Goal: Task Accomplishment & Management: Manage account settings

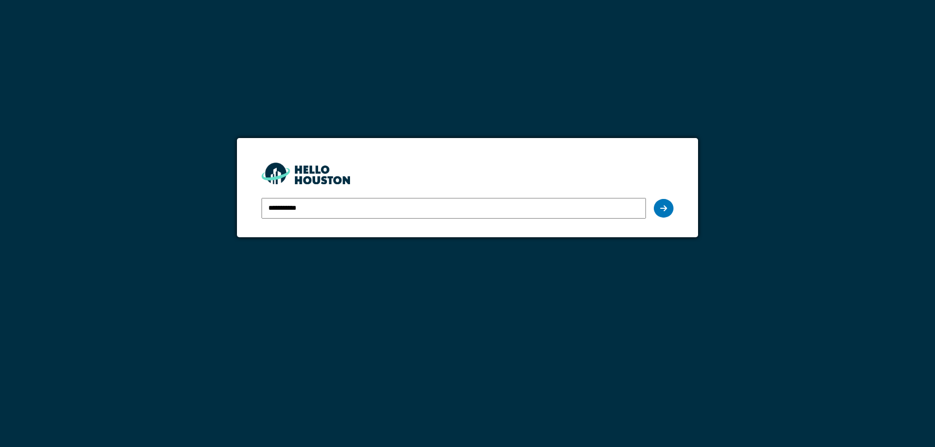
type input "**********"
click at [668, 209] on div at bounding box center [664, 208] width 20 height 19
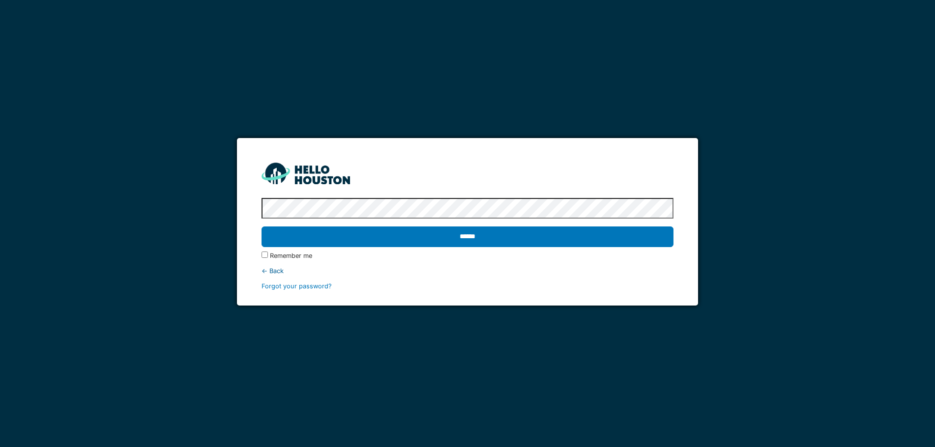
click at [262, 227] on input "******" at bounding box center [468, 237] width 412 height 21
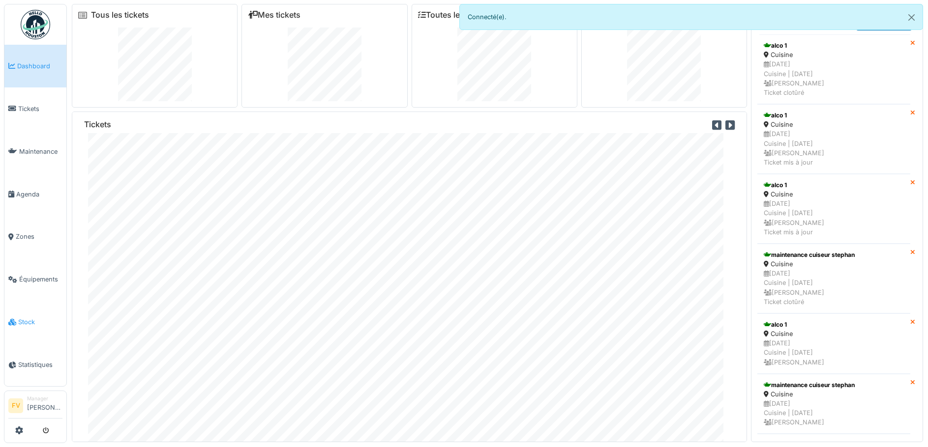
click at [41, 318] on span "Stock" at bounding box center [40, 322] width 44 height 9
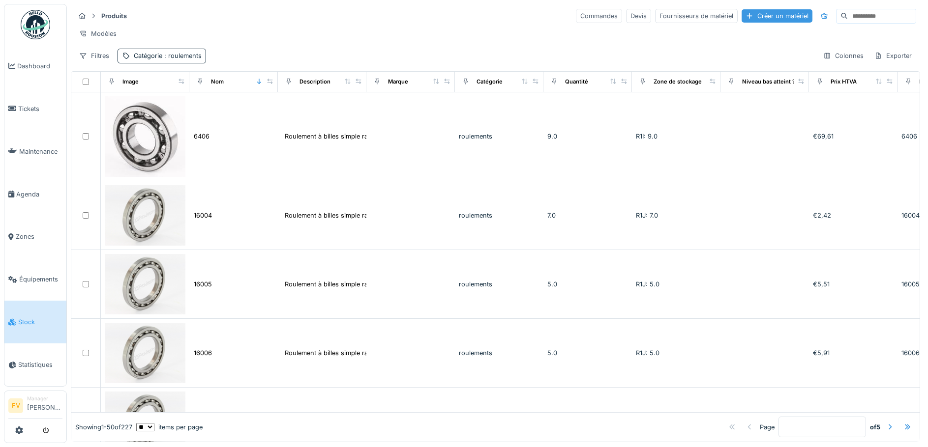
click at [741, 17] on div "Créer un matériel" at bounding box center [776, 15] width 71 height 13
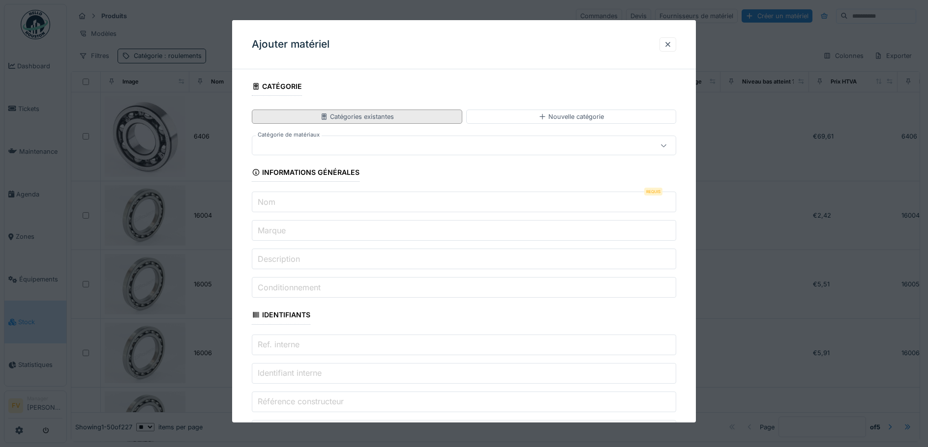
click at [366, 114] on div "Catégories existantes" at bounding box center [357, 116] width 74 height 9
click at [402, 116] on div "Catégories existantes" at bounding box center [357, 117] width 210 height 14
click at [398, 151] on div at bounding box center [439, 145] width 366 height 11
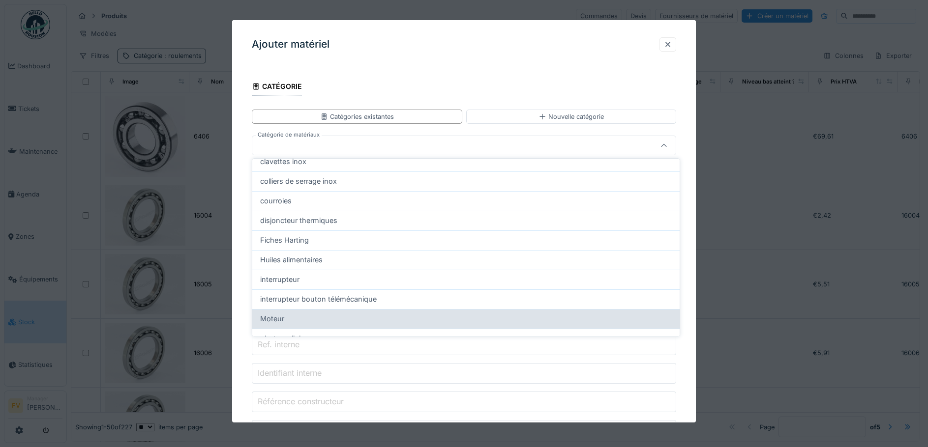
scroll to position [246, 0]
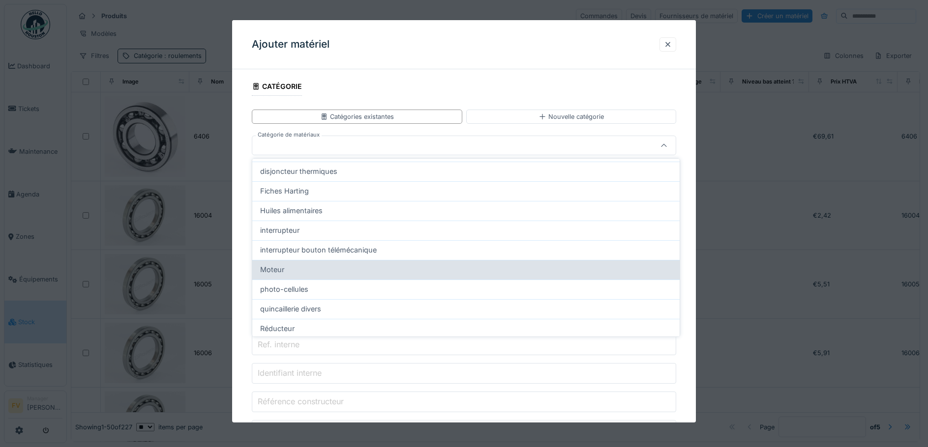
click at [334, 274] on div "Moteur" at bounding box center [465, 269] width 411 height 11
type input "***"
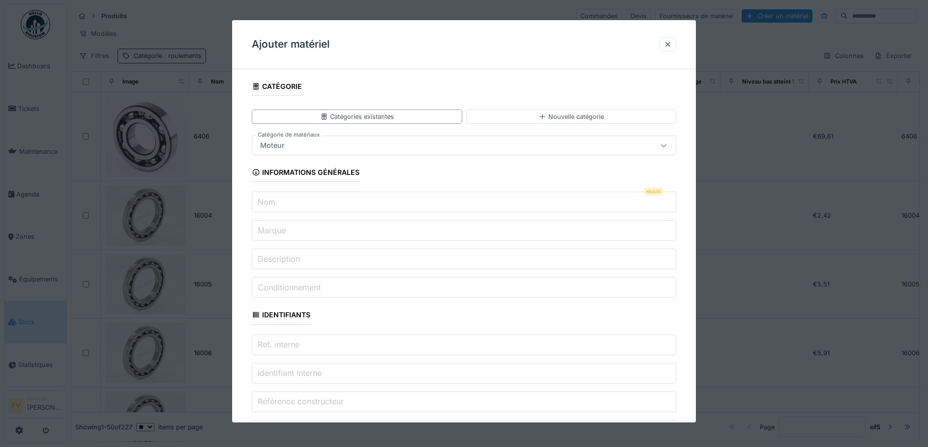
click at [355, 205] on input "Nom" at bounding box center [464, 202] width 425 height 21
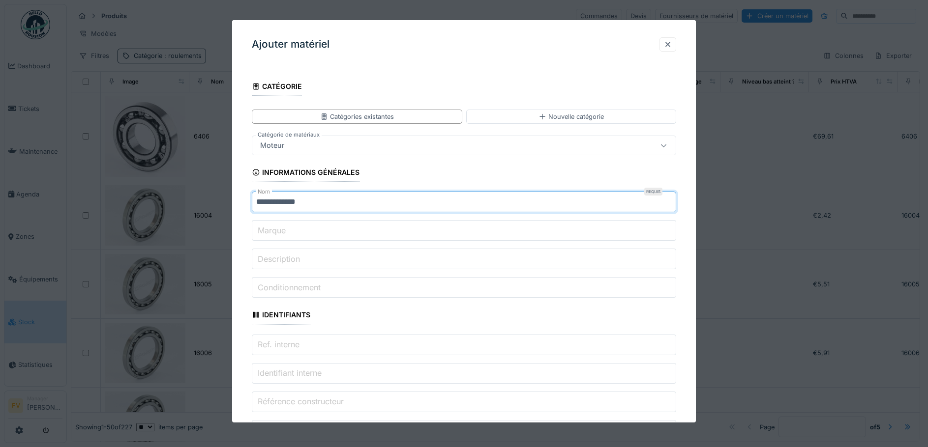
type input "**********"
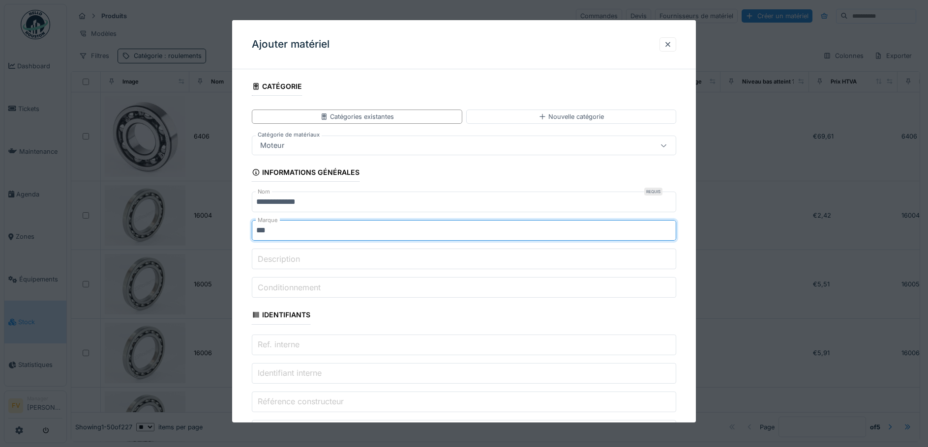
type input "***"
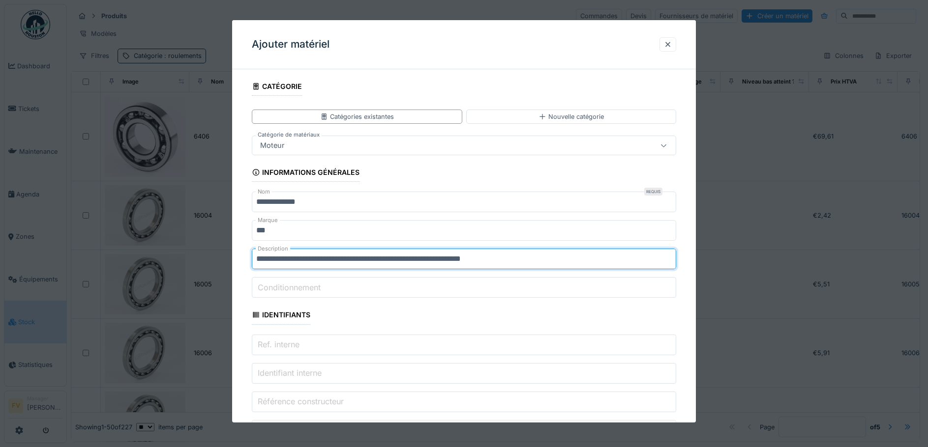
type input "**********"
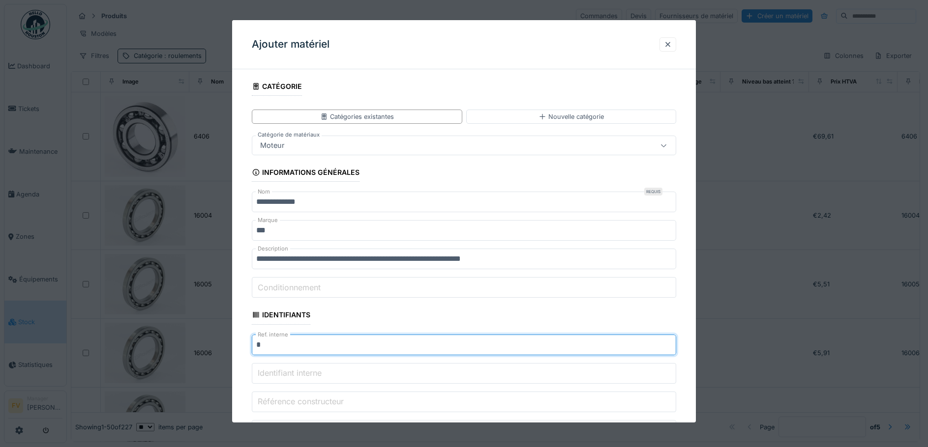
type input "*"
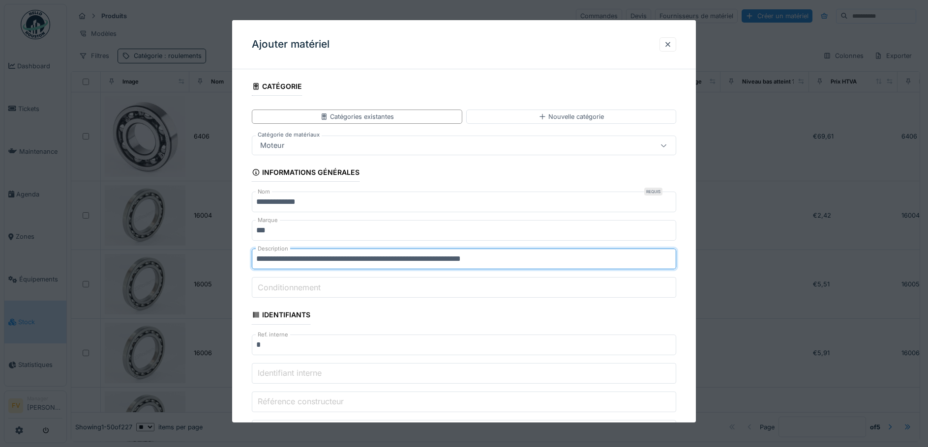
click at [528, 259] on input "**********" at bounding box center [464, 259] width 425 height 21
click at [529, 257] on input "**********" at bounding box center [464, 259] width 425 height 21
type input "**********"
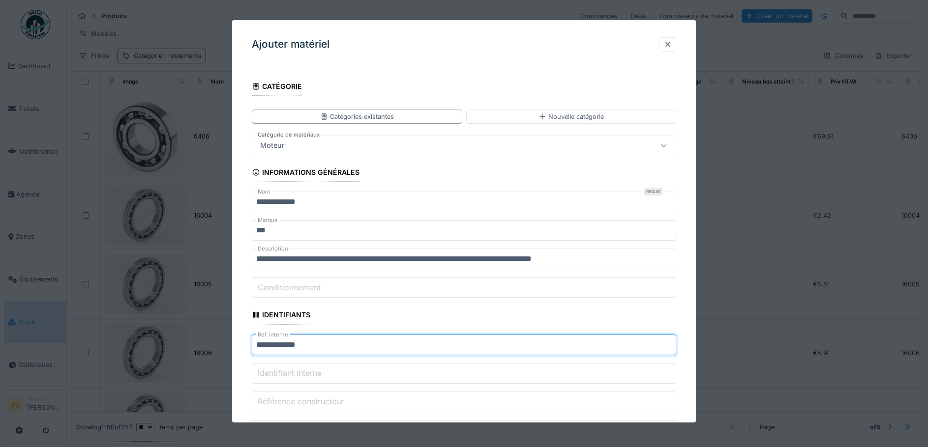
click at [336, 349] on input "**********" at bounding box center [464, 344] width 425 height 21
drag, startPoint x: 342, startPoint y: 344, endPoint x: 242, endPoint y: 346, distance: 100.3
type input "**********"
click at [322, 376] on label "Identifiant interne" at bounding box center [290, 373] width 68 height 12
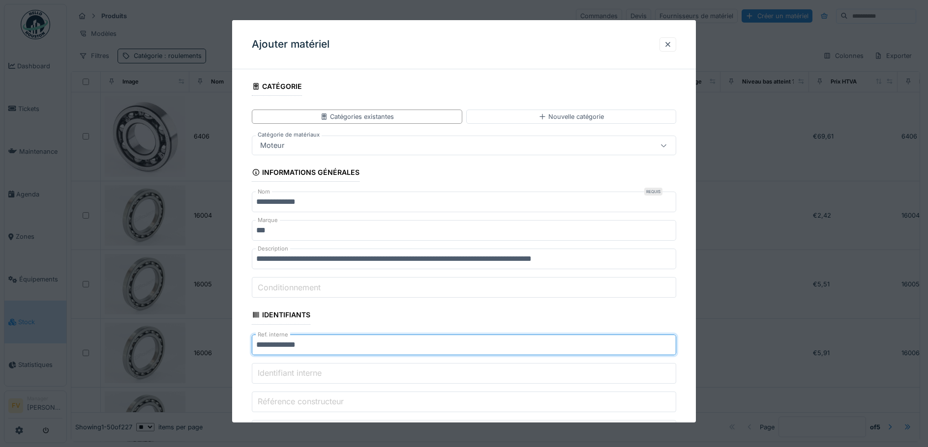
click at [322, 376] on input "Identifiant interne" at bounding box center [464, 373] width 425 height 21
drag, startPoint x: 322, startPoint y: 376, endPoint x: 295, endPoint y: 342, distance: 43.8
click at [295, 342] on input "**********" at bounding box center [464, 344] width 425 height 21
drag, startPoint x: 336, startPoint y: 343, endPoint x: 257, endPoint y: 347, distance: 79.3
click at [257, 347] on input "**********" at bounding box center [464, 344] width 425 height 21
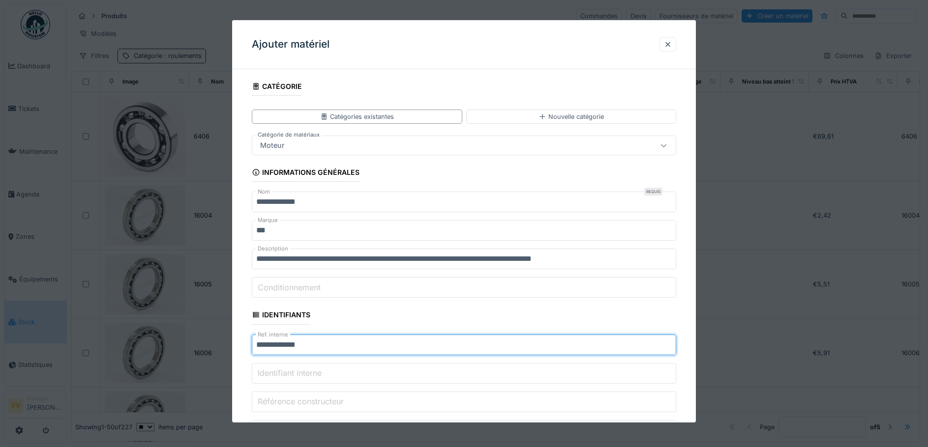
click at [317, 376] on label "Identifiant interne" at bounding box center [290, 373] width 68 height 12
click at [317, 376] on input "Identifiant interne" at bounding box center [464, 373] width 425 height 21
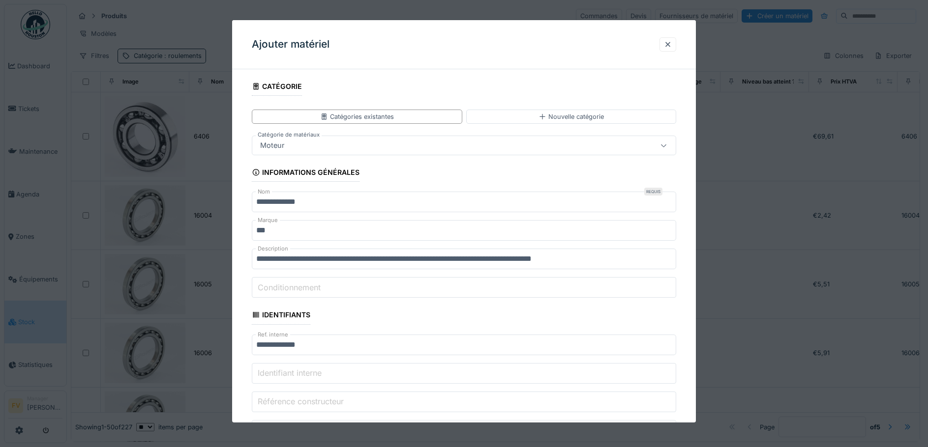
drag, startPoint x: 317, startPoint y: 376, endPoint x: 297, endPoint y: 372, distance: 19.5
click at [297, 372] on label "Identifiant interne" at bounding box center [290, 373] width 68 height 12
click at [297, 372] on input "Identifiant interne" at bounding box center [464, 373] width 425 height 21
paste input "**********"
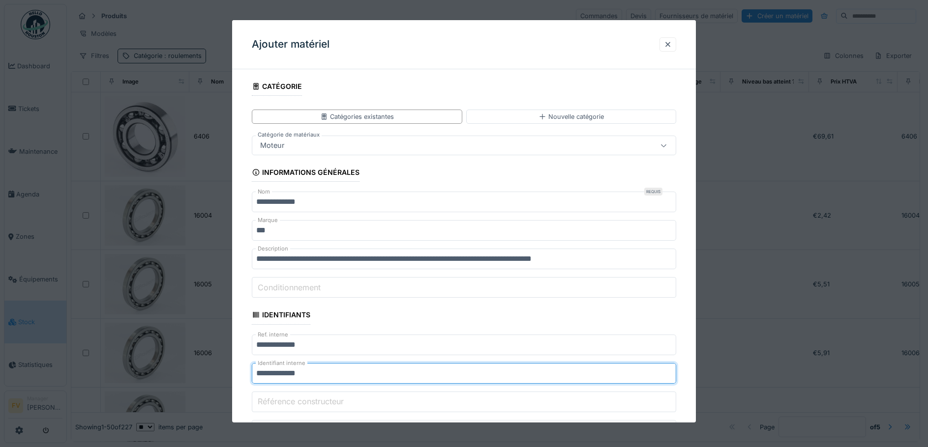
type input "**********"
click at [335, 399] on label "Référence constructeur" at bounding box center [301, 402] width 90 height 12
click at [335, 399] on input "Référence constructeur" at bounding box center [464, 401] width 425 height 21
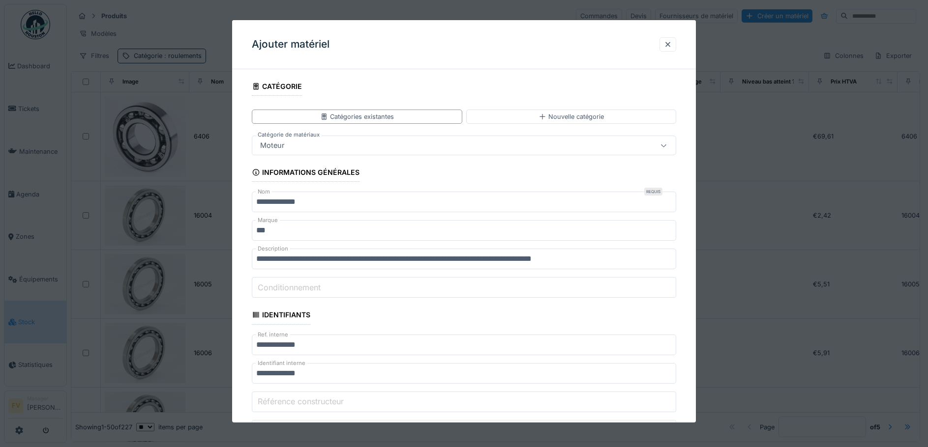
paste input "**********"
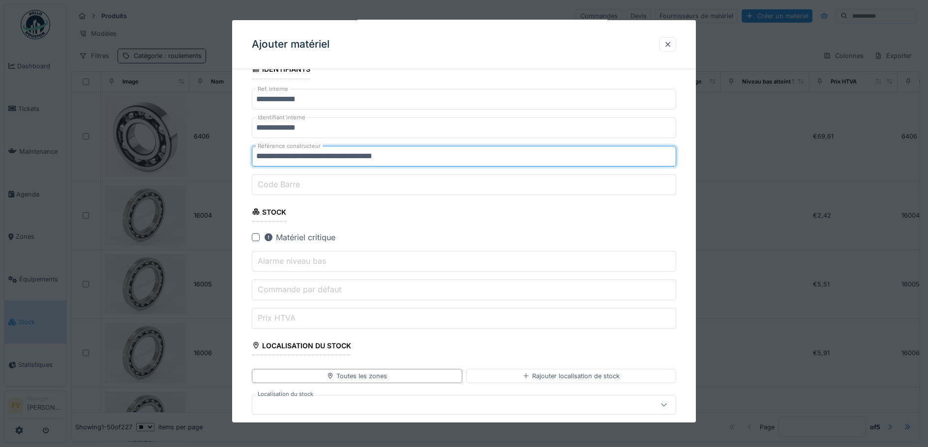
type input "**********"
click at [356, 262] on input "Alarme niveau bas" at bounding box center [464, 261] width 425 height 21
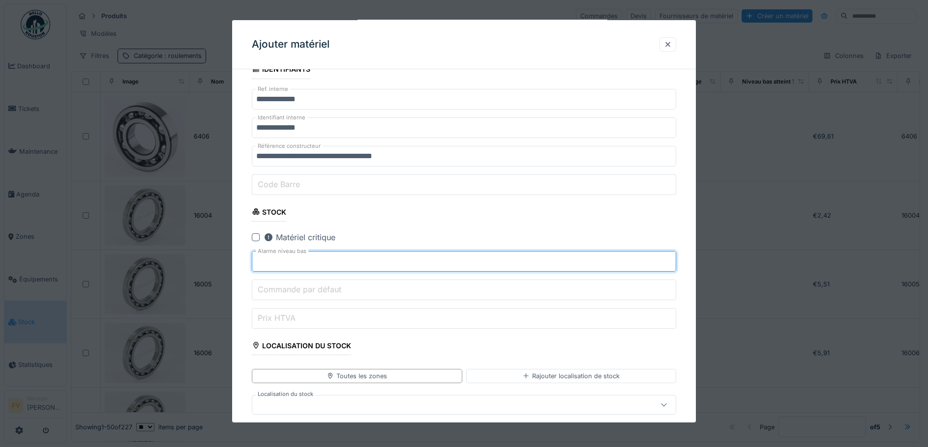
type input "*"
click at [356, 290] on input "Commande par défaut" at bounding box center [464, 290] width 425 height 21
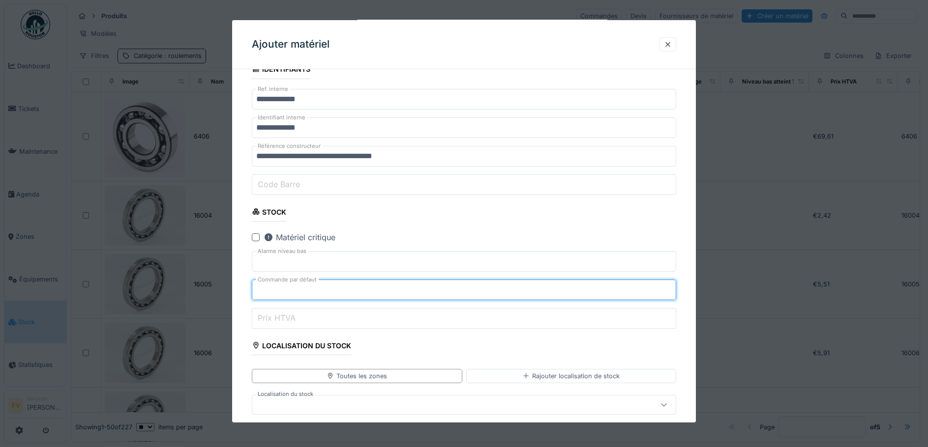
type input "*"
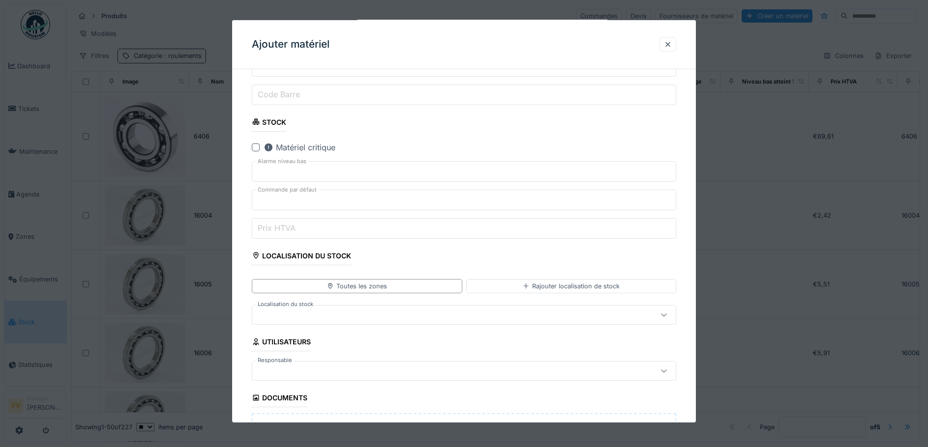
scroll to position [344, 0]
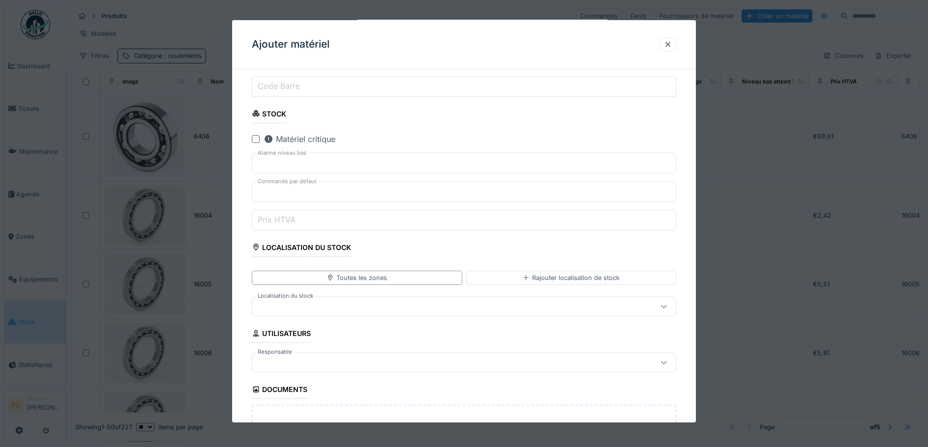
click at [348, 303] on div at bounding box center [439, 306] width 366 height 11
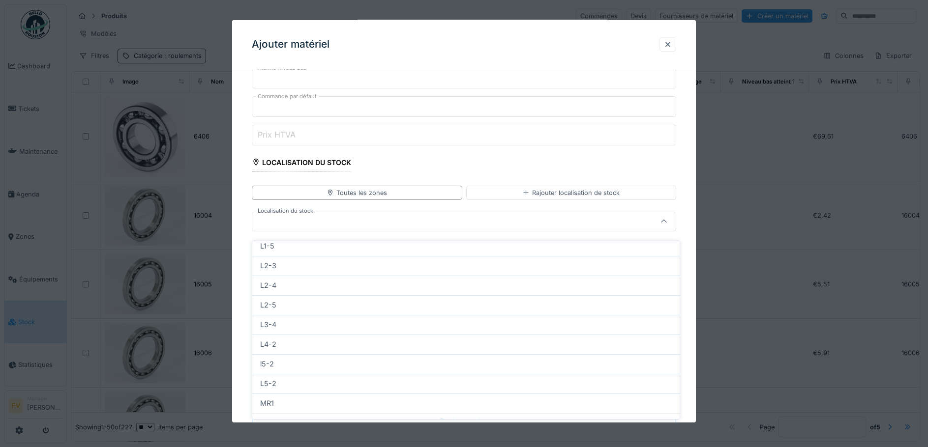
scroll to position [301, 0]
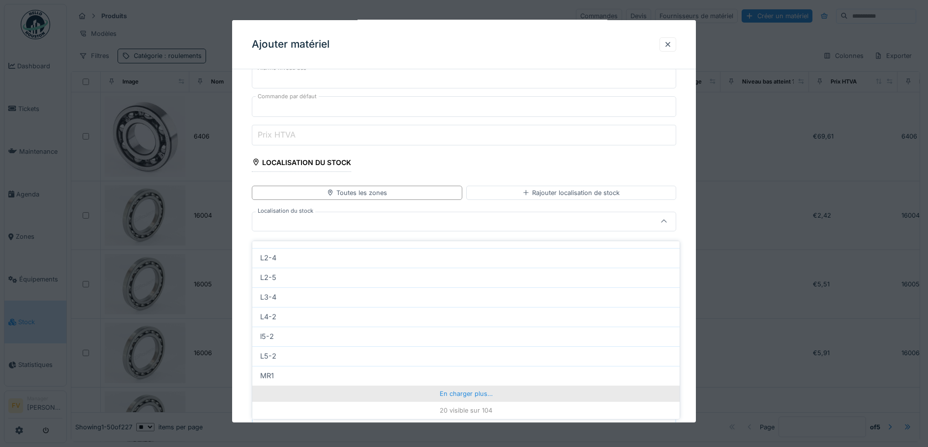
click at [452, 387] on div "En charger plus…" at bounding box center [465, 394] width 427 height 16
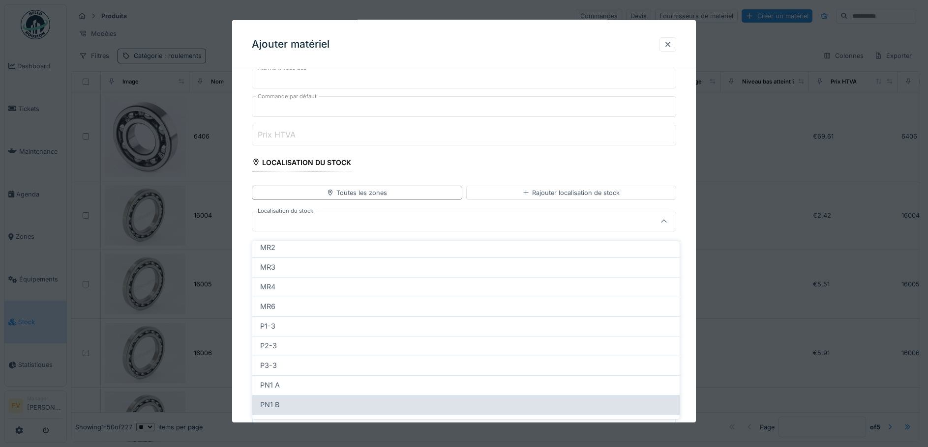
scroll to position [430, 0]
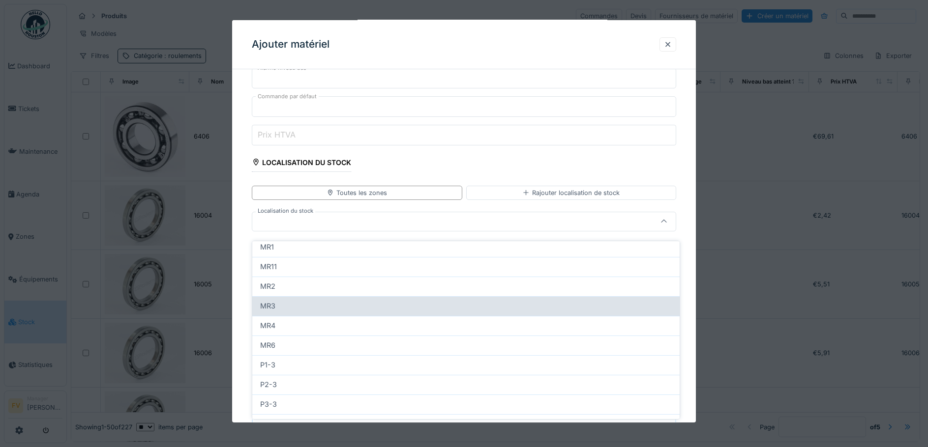
click at [323, 301] on div "MR3" at bounding box center [465, 306] width 411 height 11
type input "****"
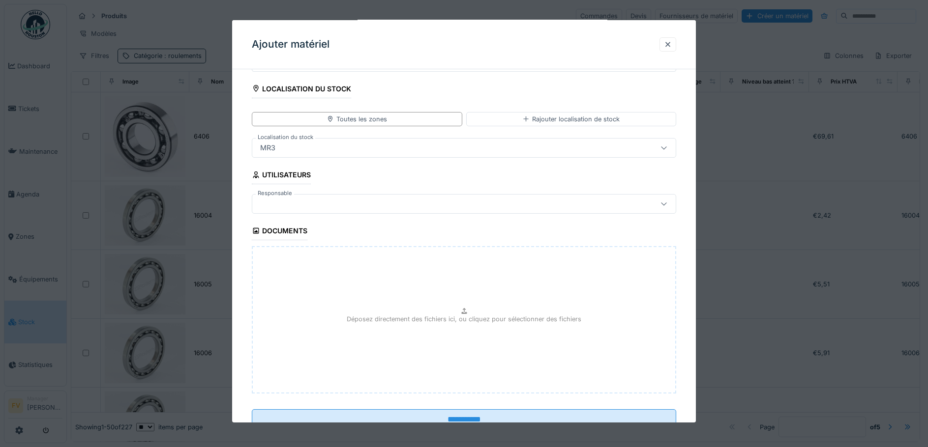
scroll to position [527, 0]
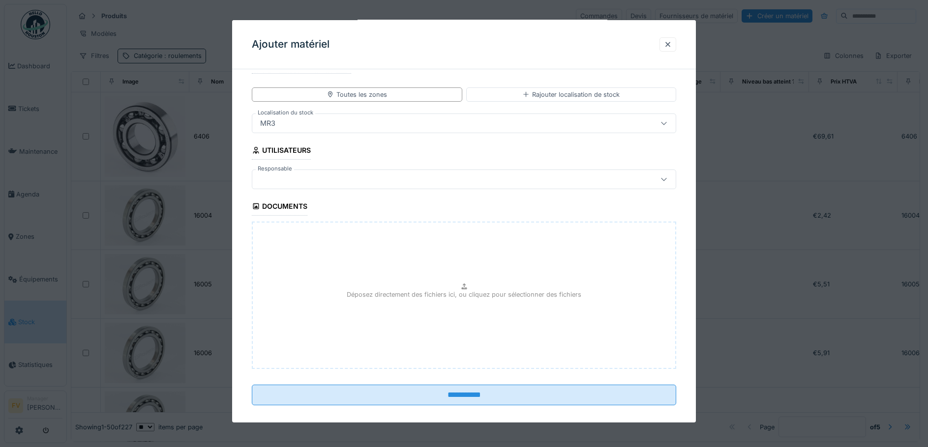
click at [400, 297] on p "Déposez directement des fichiers ici, ou cliquez pour sélectionner des fichiers" at bounding box center [464, 294] width 234 height 9
type input "**********"
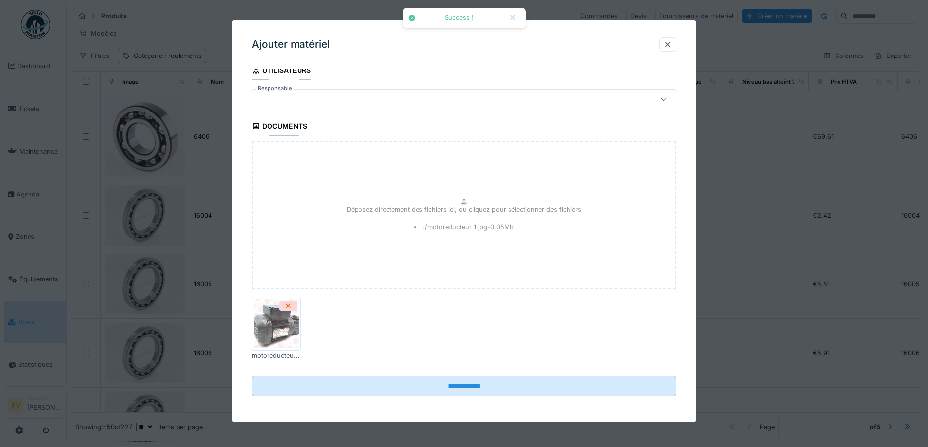
scroll to position [609, 0]
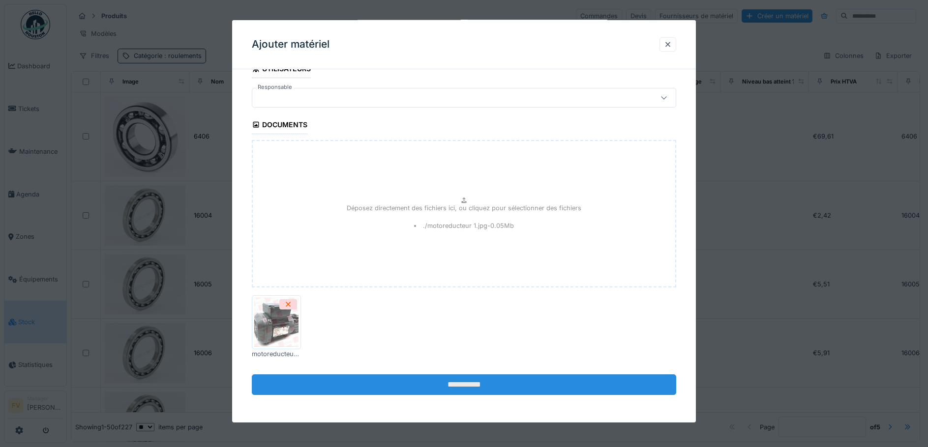
click at [423, 385] on input "**********" at bounding box center [464, 385] width 425 height 21
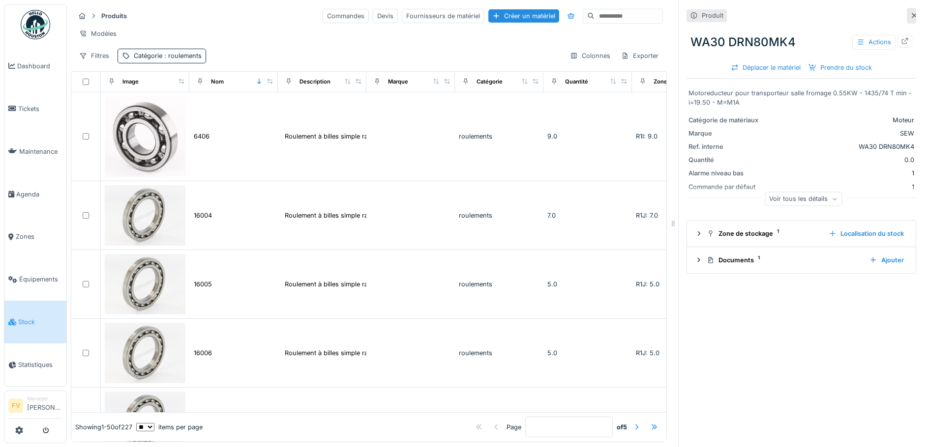
click at [594, 9] on input at bounding box center [628, 16] width 68 height 14
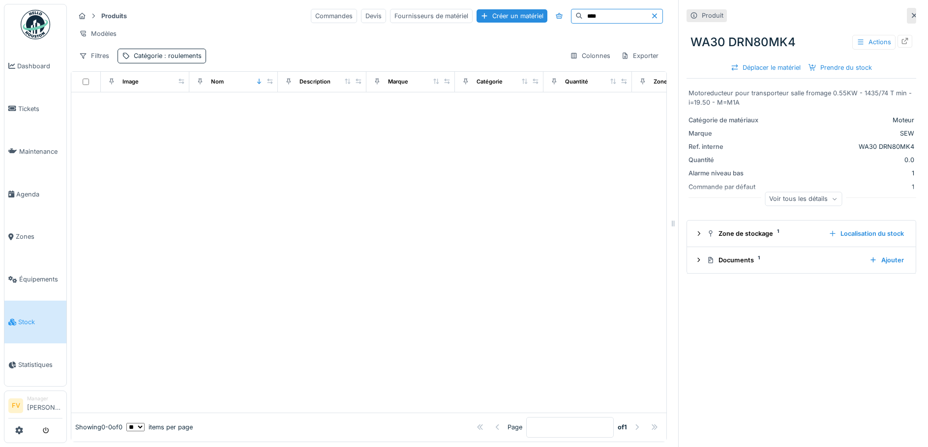
type input "****"
click at [575, 13] on icon at bounding box center [578, 16] width 7 height 6
click at [901, 38] on icon at bounding box center [905, 41] width 8 height 6
click at [47, 431] on icon "submit" at bounding box center [46, 431] width 6 height 6
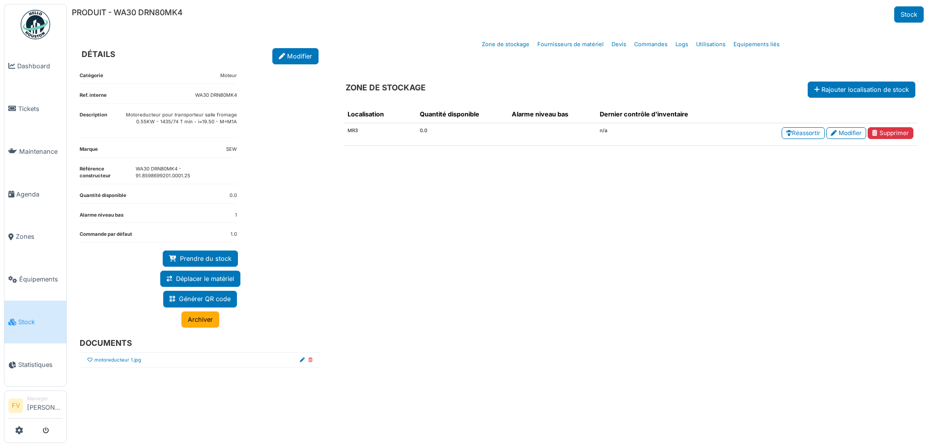
click at [92, 358] on icon at bounding box center [89, 360] width 5 height 5
click at [911, 10] on link "Stock" at bounding box center [908, 14] width 29 height 16
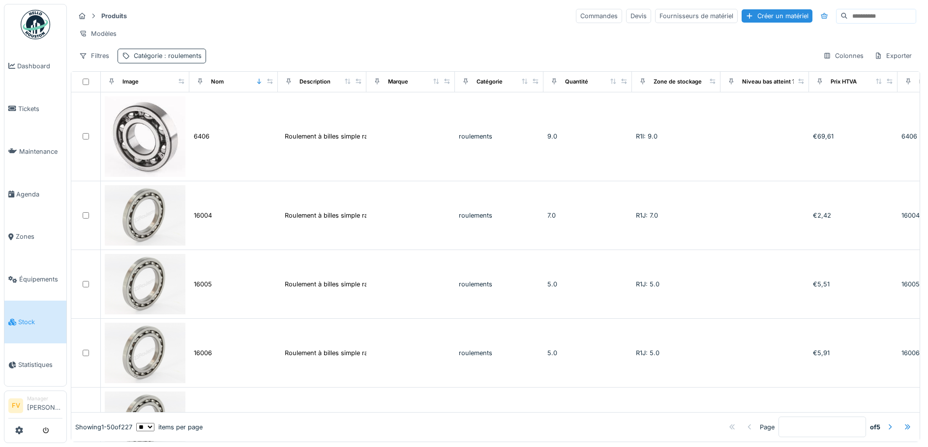
click at [172, 59] on span ": roulements" at bounding box center [181, 55] width 39 height 7
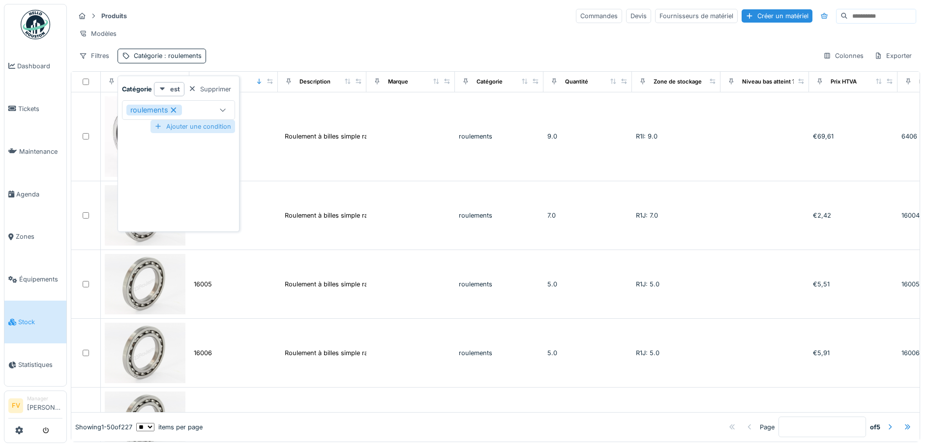
click at [186, 129] on div "Ajouter une condition" at bounding box center [192, 126] width 85 height 13
click at [214, 151] on div at bounding box center [223, 152] width 24 height 19
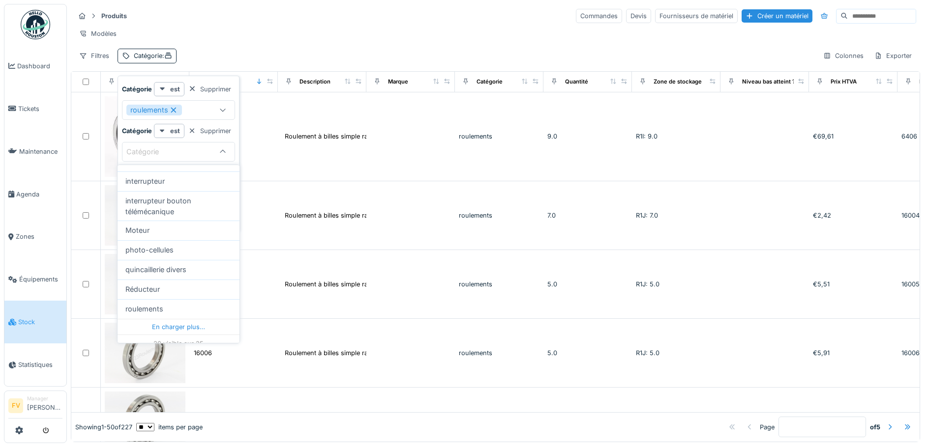
scroll to position [311, 0]
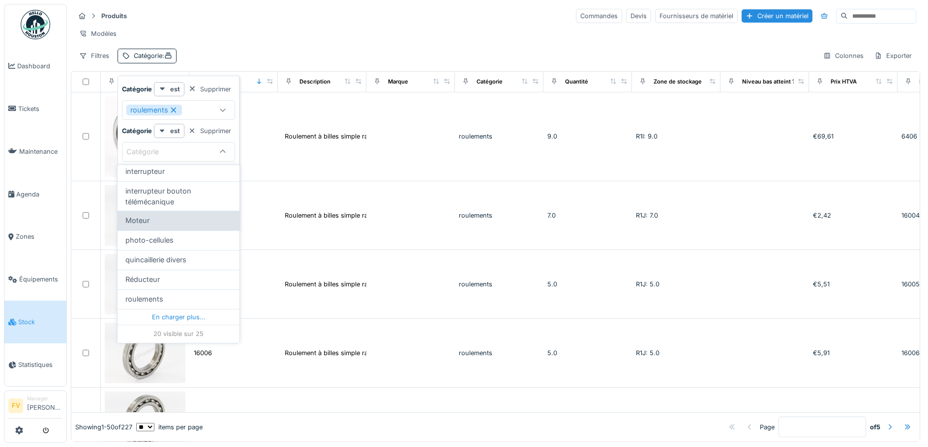
click at [175, 223] on div "Moteur" at bounding box center [178, 220] width 106 height 11
type input "***"
click at [171, 111] on icon at bounding box center [173, 110] width 9 height 7
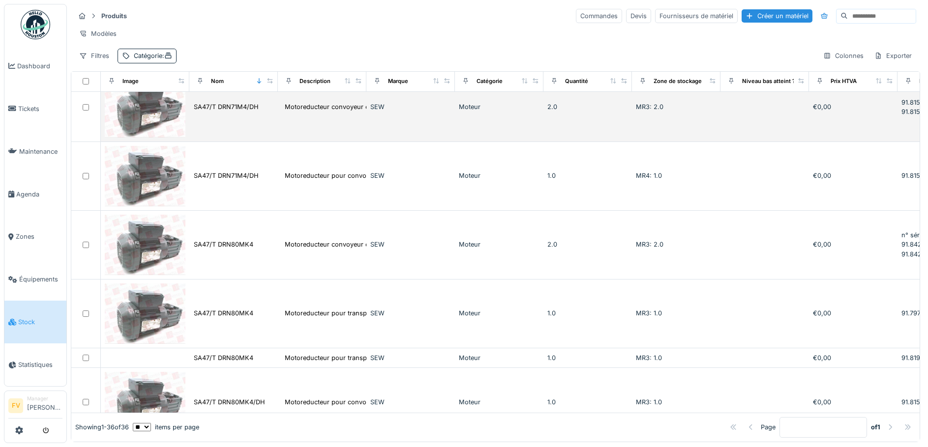
scroll to position [1081, 0]
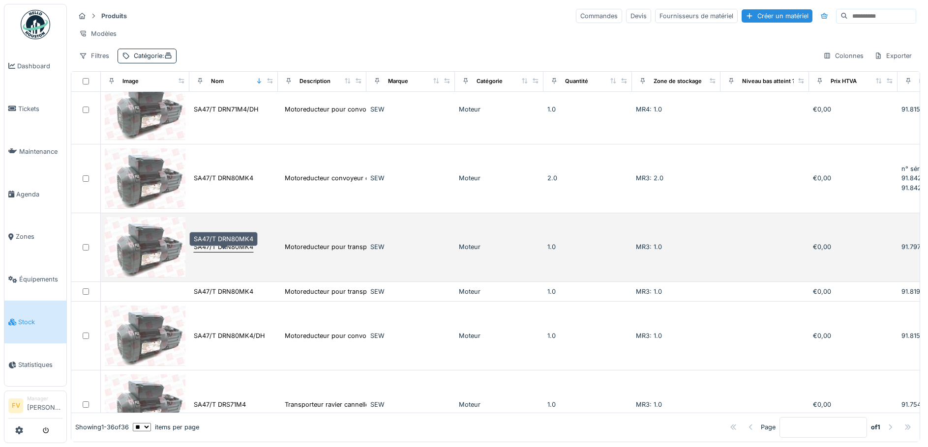
click at [210, 252] on div "SA47/T DRN80MK4" at bounding box center [223, 246] width 59 height 9
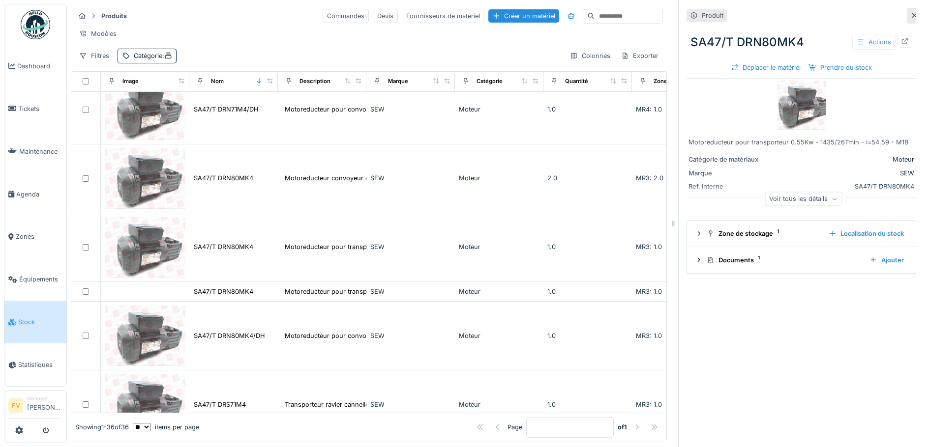
click at [869, 40] on div "Actions" at bounding box center [873, 42] width 43 height 14
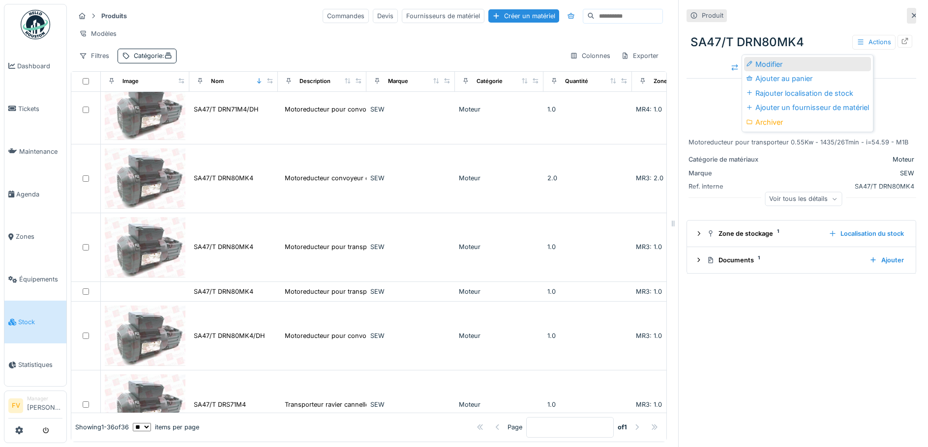
click at [788, 61] on div "Modifier" at bounding box center [807, 64] width 127 height 15
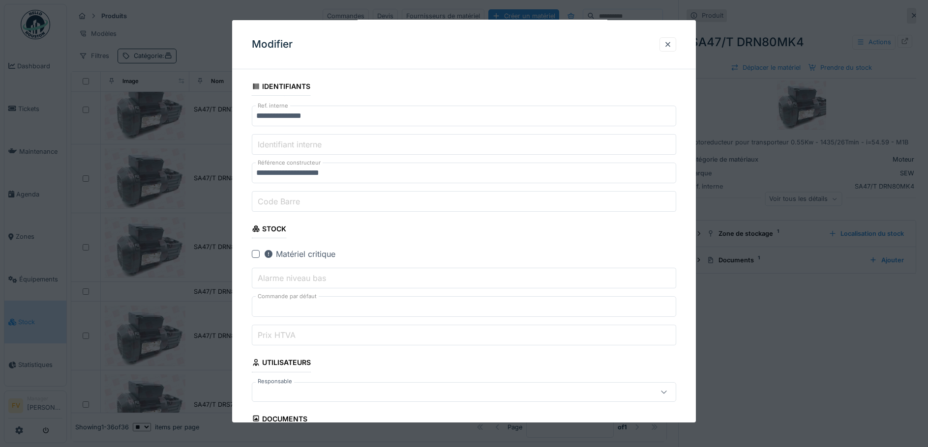
scroll to position [197, 0]
click at [670, 41] on div at bounding box center [668, 44] width 8 height 9
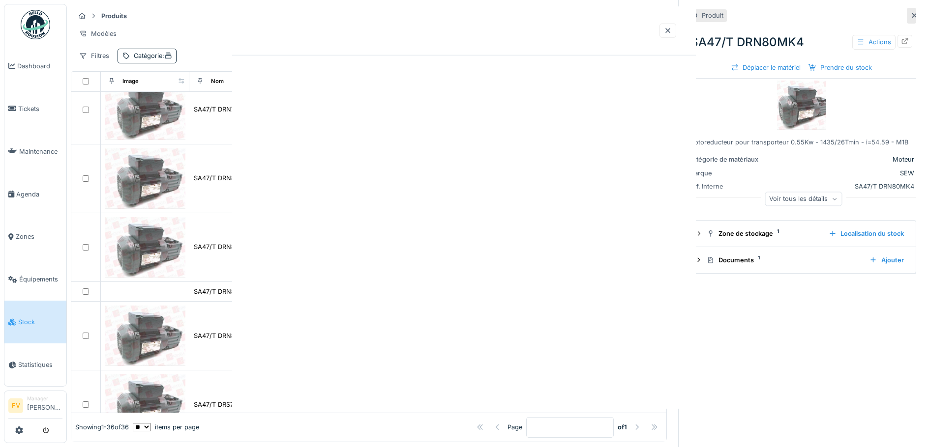
scroll to position [0, 0]
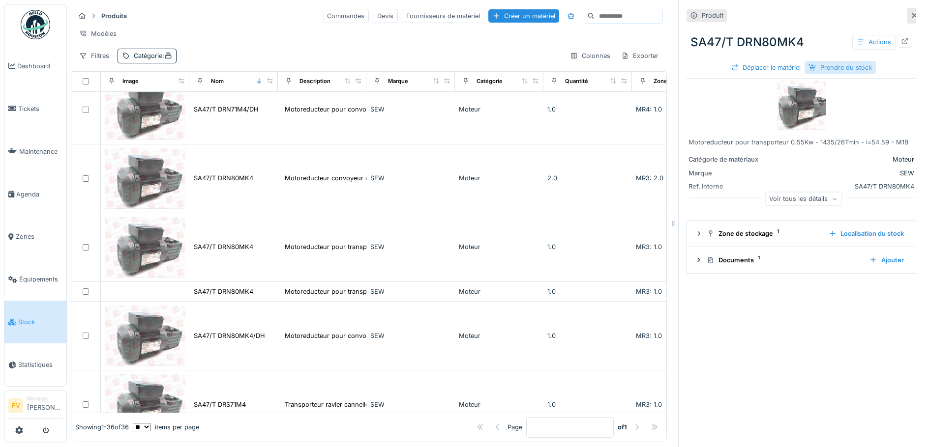
click at [816, 66] on div "Prendre du stock" at bounding box center [839, 67] width 71 height 13
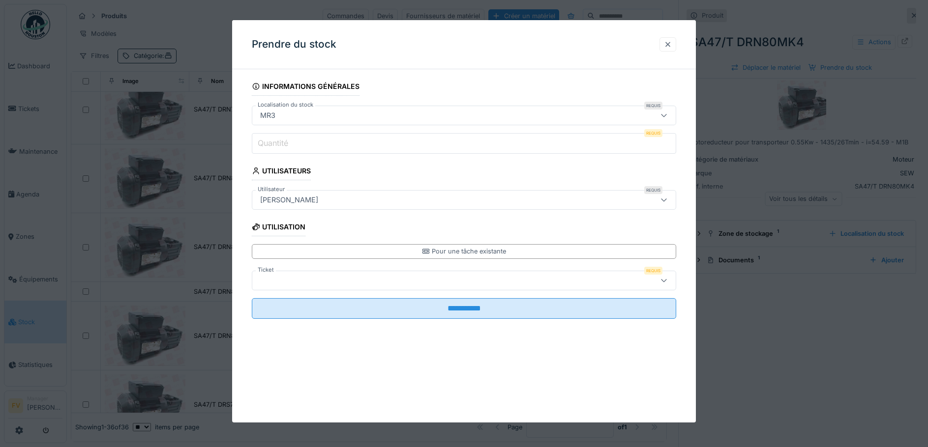
click at [670, 39] on div at bounding box center [667, 44] width 17 height 14
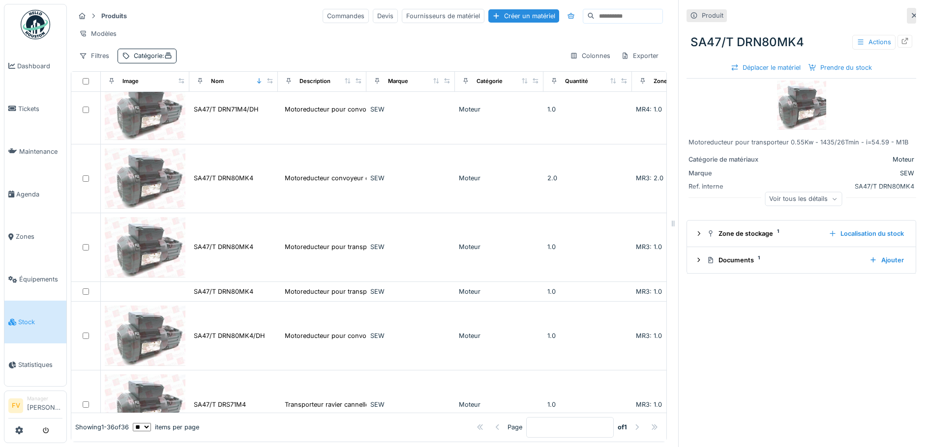
click at [798, 199] on div "Voir tous les détails" at bounding box center [802, 199] width 77 height 14
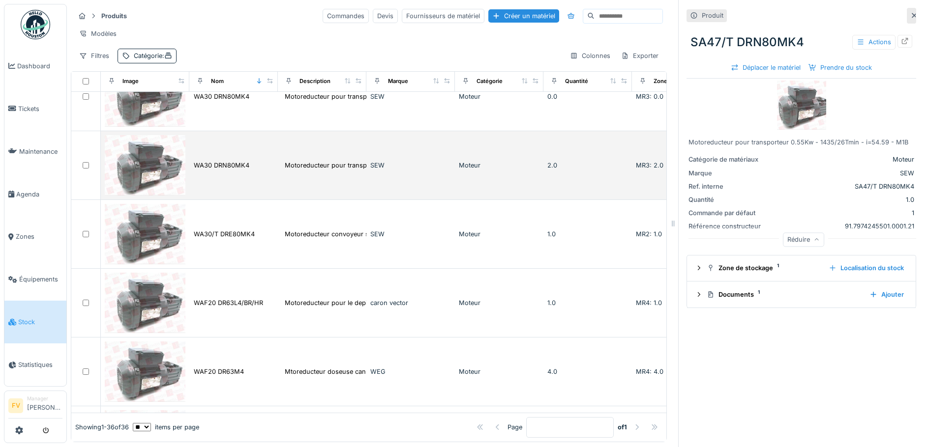
scroll to position [2163, 0]
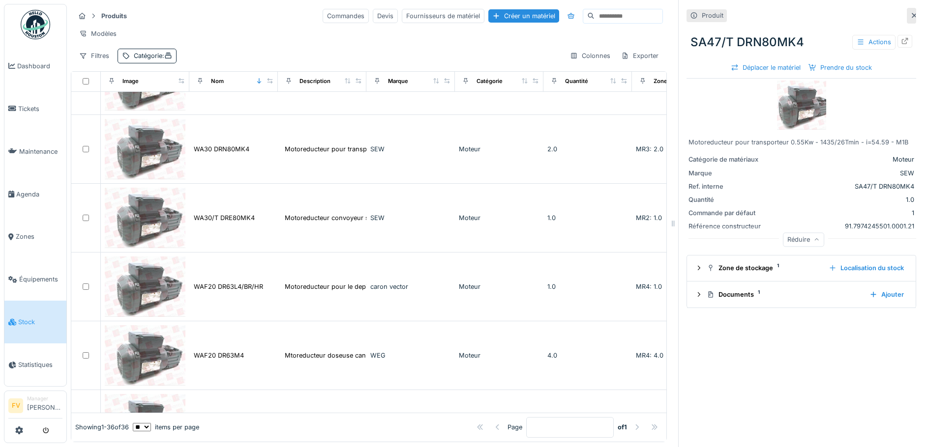
click at [910, 16] on icon at bounding box center [914, 15] width 8 height 6
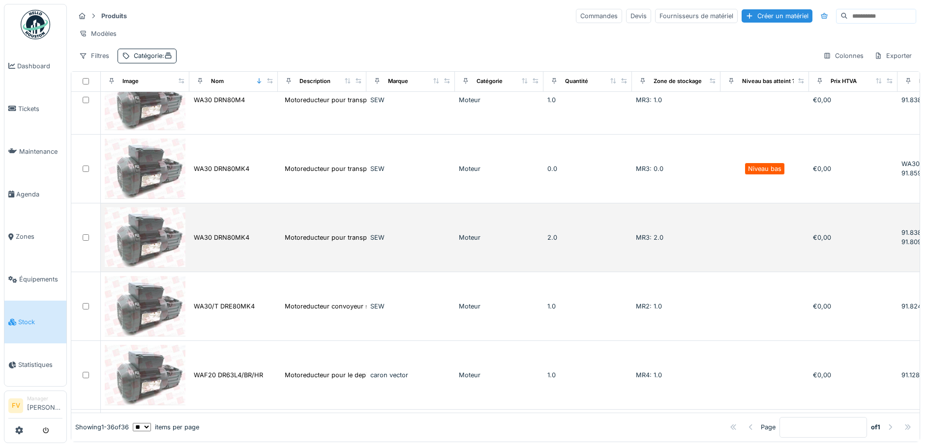
scroll to position [2064, 0]
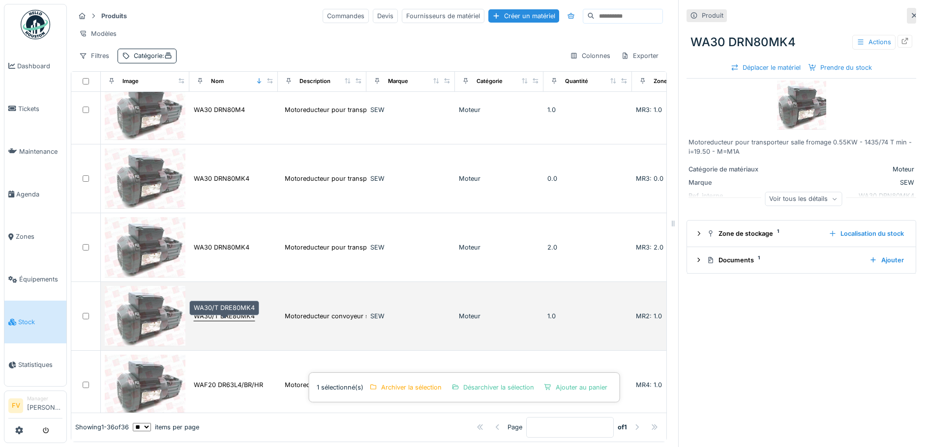
click at [237, 321] on div "WA30/T DRE80MK4" at bounding box center [224, 316] width 61 height 9
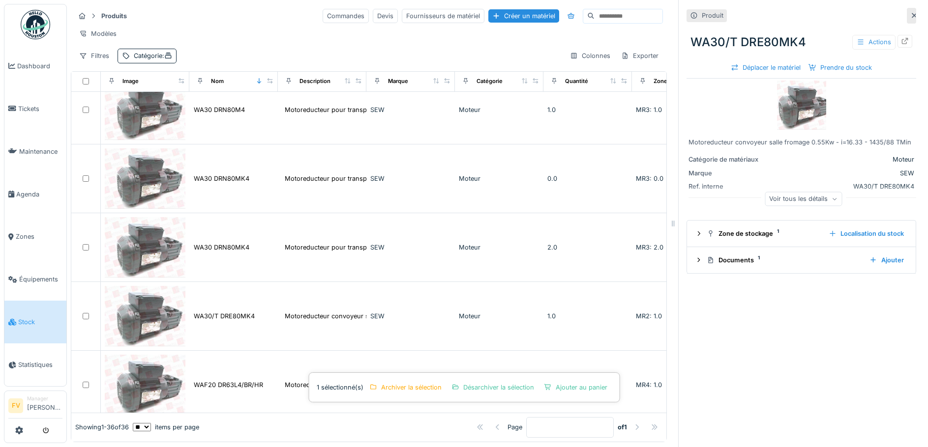
click at [860, 41] on div "Actions" at bounding box center [873, 42] width 43 height 14
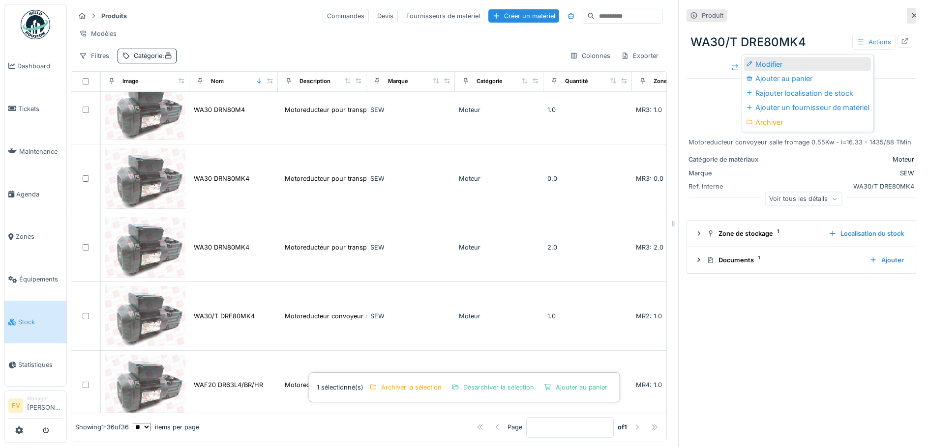
click at [803, 64] on div "Modifier" at bounding box center [807, 64] width 127 height 15
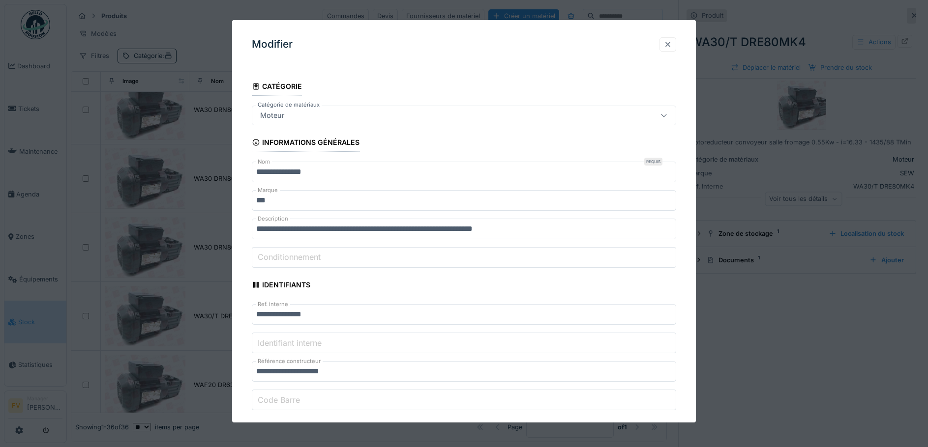
click at [670, 48] on div at bounding box center [668, 44] width 8 height 9
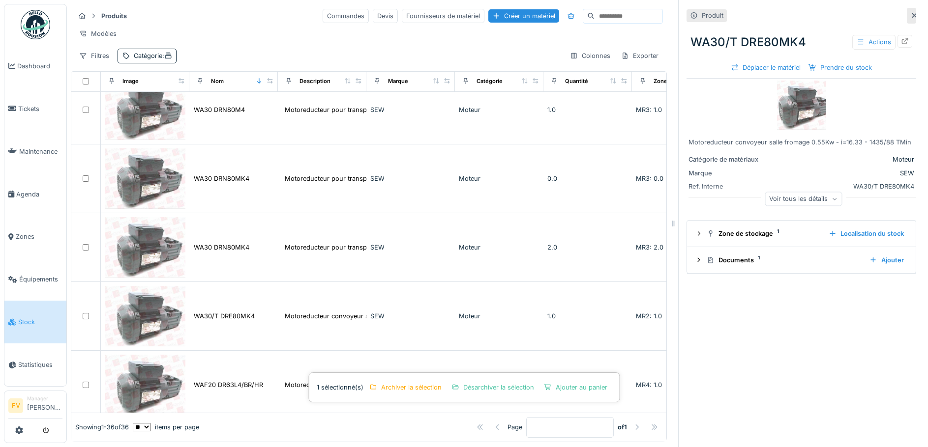
click at [785, 200] on div "Voir tous les détails" at bounding box center [802, 199] width 77 height 14
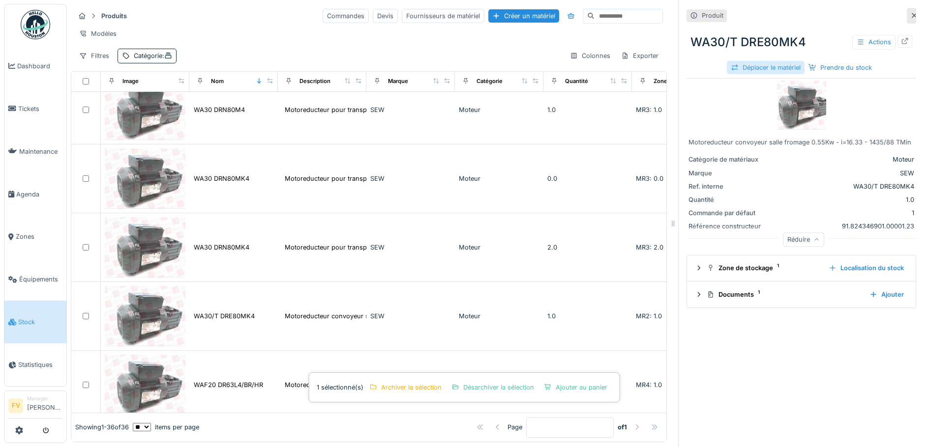
click at [760, 68] on div "Déplacer le matériel" at bounding box center [766, 67] width 78 height 13
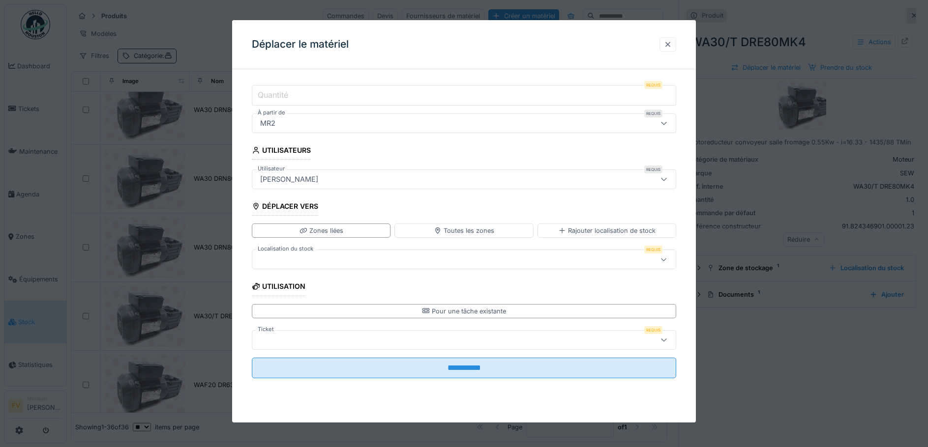
click at [669, 46] on div at bounding box center [668, 44] width 8 height 9
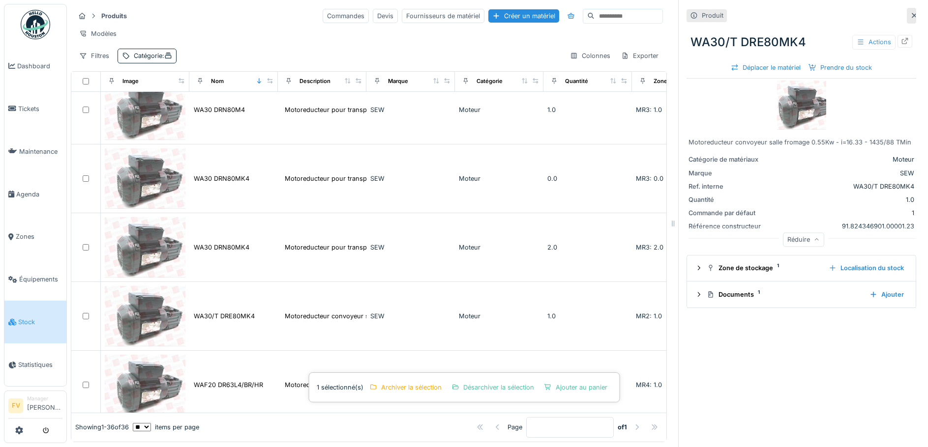
click at [852, 42] on div "Actions" at bounding box center [873, 42] width 43 height 14
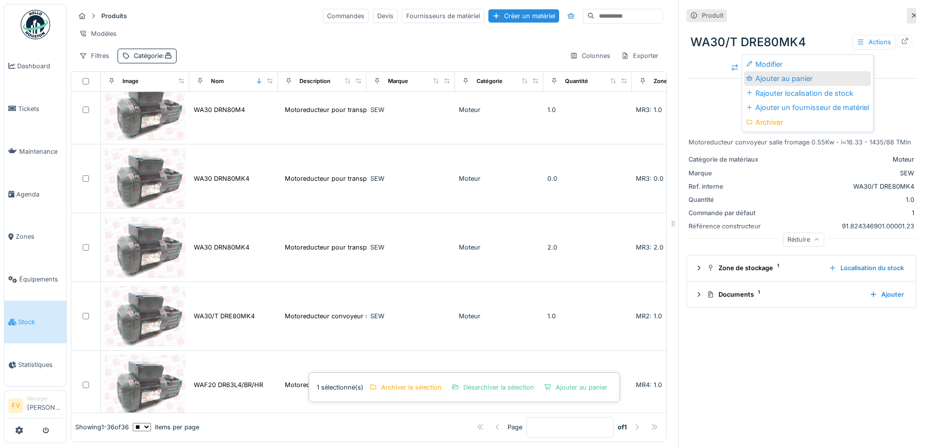
click at [792, 79] on div "Ajouter au panier" at bounding box center [807, 78] width 127 height 15
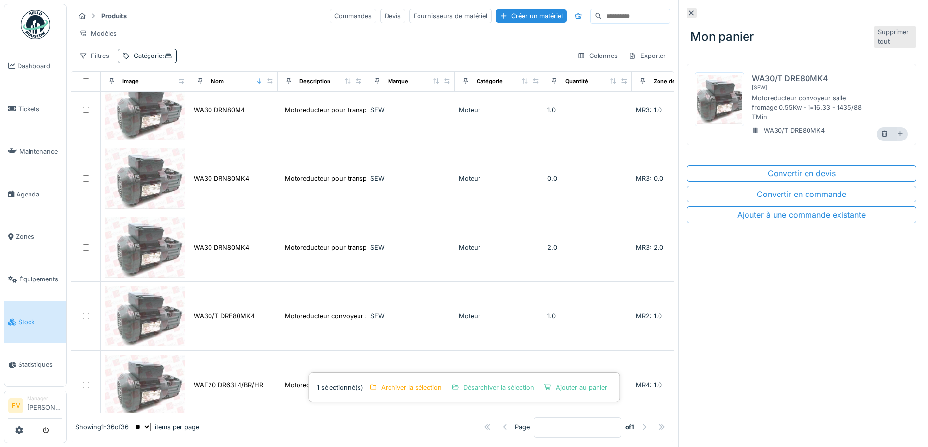
click at [896, 136] on icon at bounding box center [899, 134] width 7 height 6
type input "*"
click at [687, 13] on icon at bounding box center [691, 13] width 8 height 6
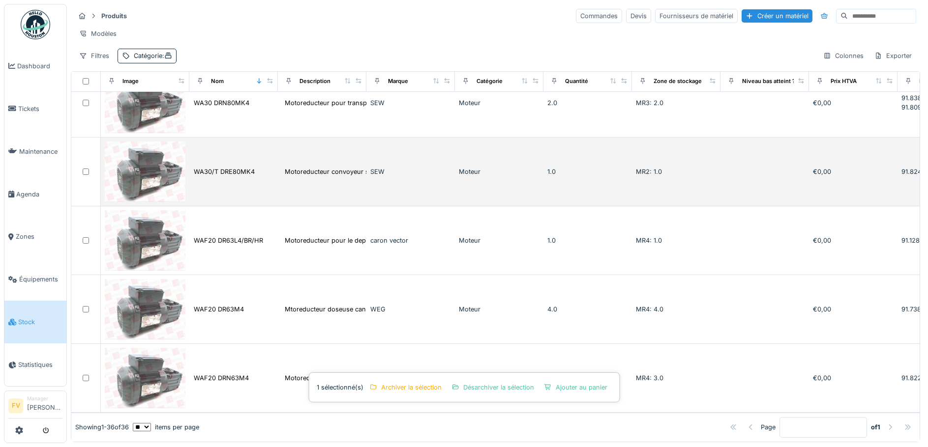
scroll to position [2182, 0]
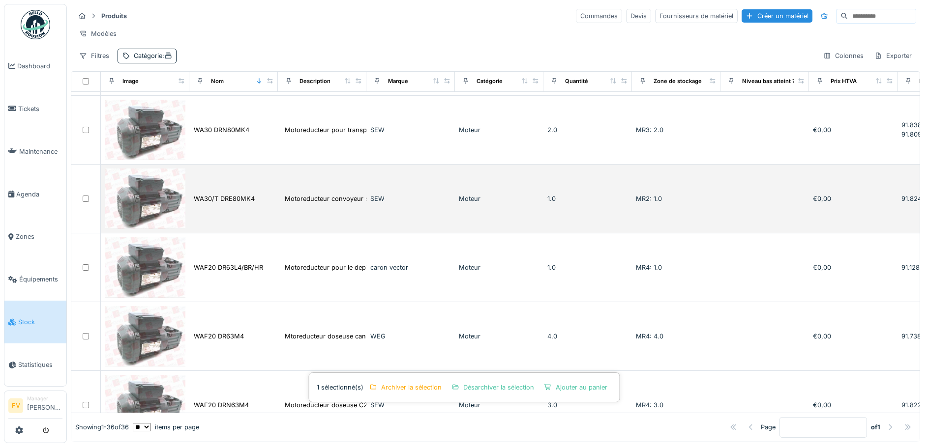
click at [154, 208] on img at bounding box center [145, 199] width 81 height 60
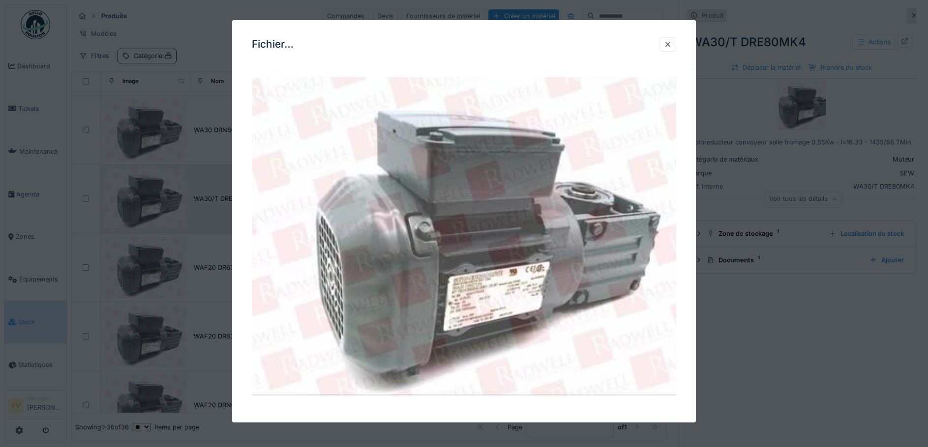
click at [154, 208] on div at bounding box center [464, 223] width 928 height 447
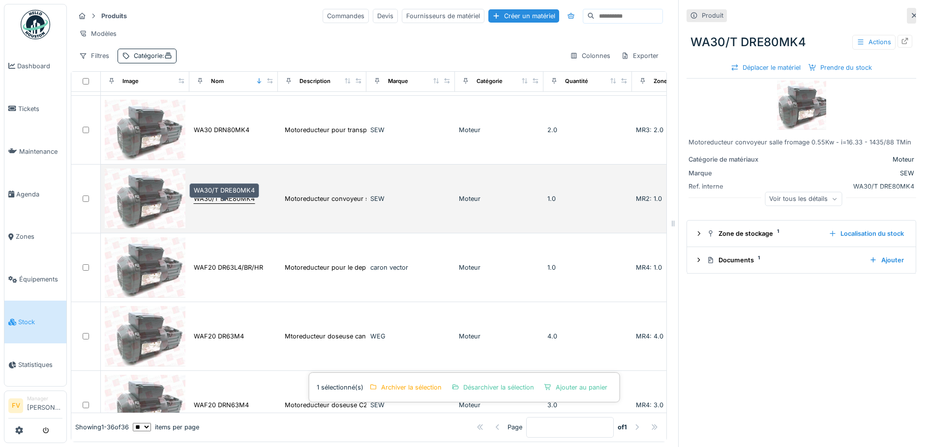
click at [208, 202] on div "WA30/T DRE80MK4" at bounding box center [224, 198] width 61 height 9
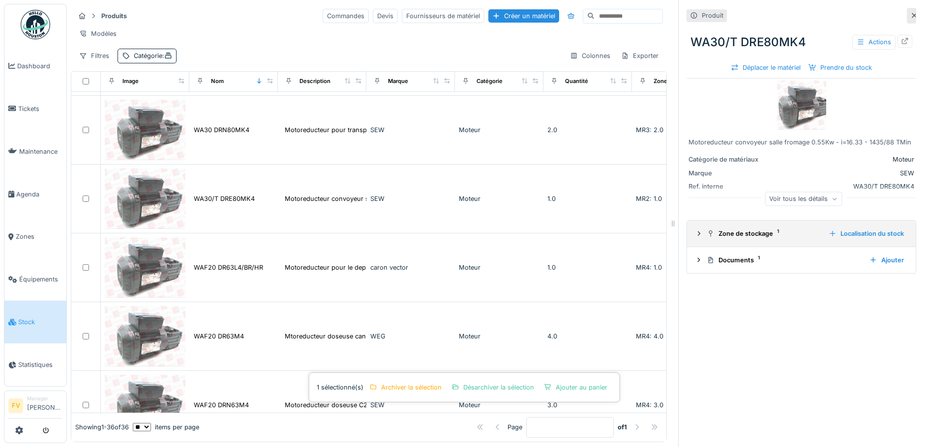
click at [730, 236] on div "Zone de stockage 1" at bounding box center [763, 233] width 114 height 9
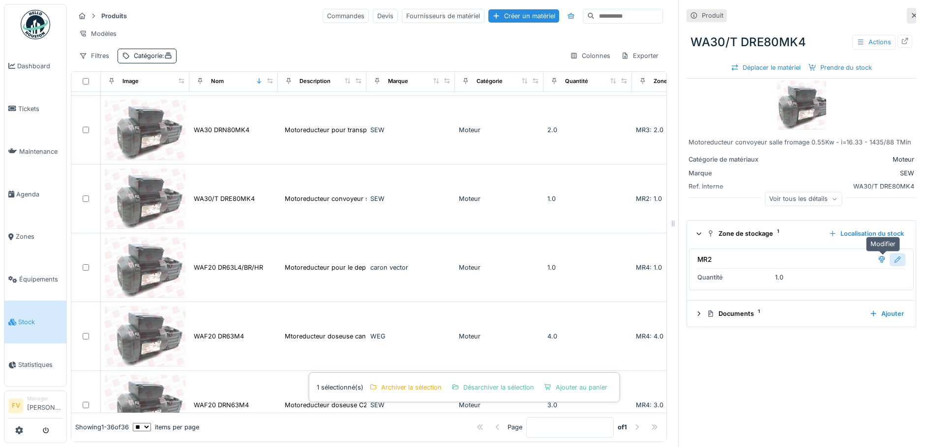
click at [893, 261] on div at bounding box center [897, 259] width 8 height 9
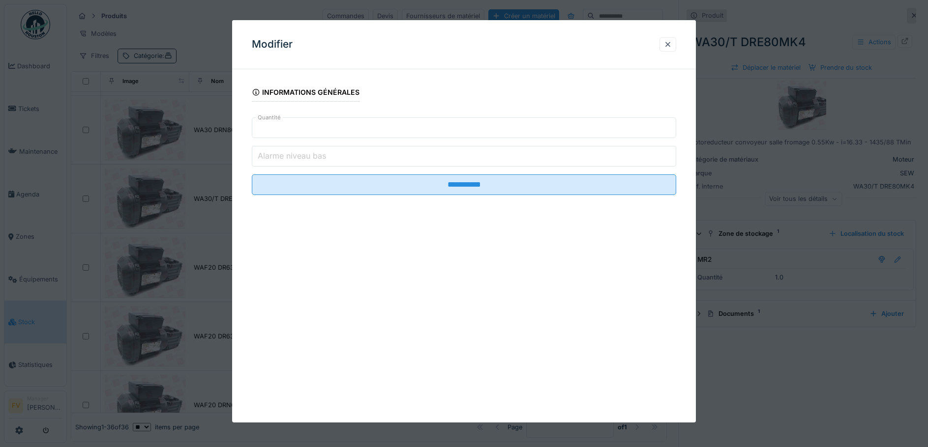
click at [672, 123] on input "****" at bounding box center [464, 127] width 425 height 21
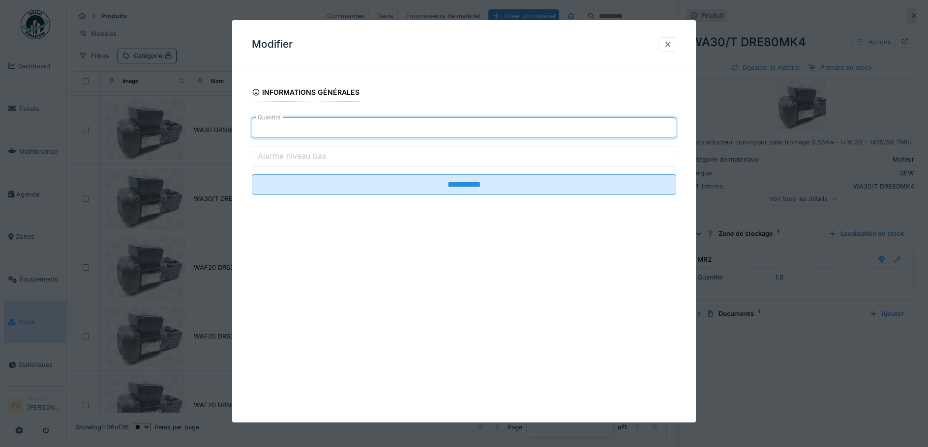
drag, startPoint x: 279, startPoint y: 127, endPoint x: 221, endPoint y: 129, distance: 57.5
click at [221, 129] on div "**********" at bounding box center [497, 223] width 861 height 447
type input "*"
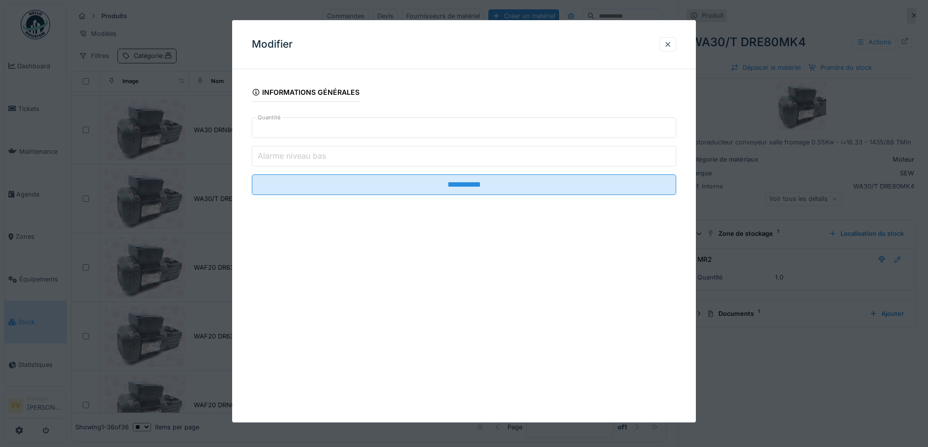
click at [393, 160] on input "*" at bounding box center [464, 156] width 425 height 21
type input "*"
click at [671, 152] on input "*" at bounding box center [464, 156] width 425 height 21
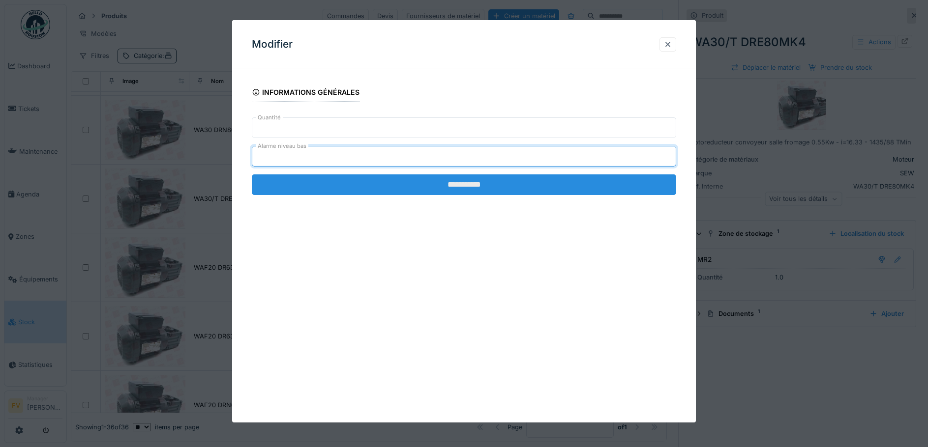
click at [514, 184] on input "**********" at bounding box center [464, 184] width 425 height 21
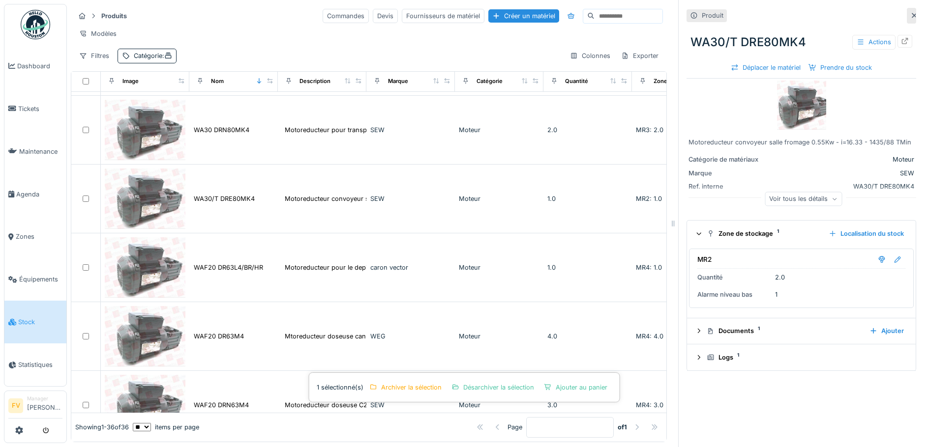
click at [910, 12] on icon at bounding box center [914, 15] width 8 height 6
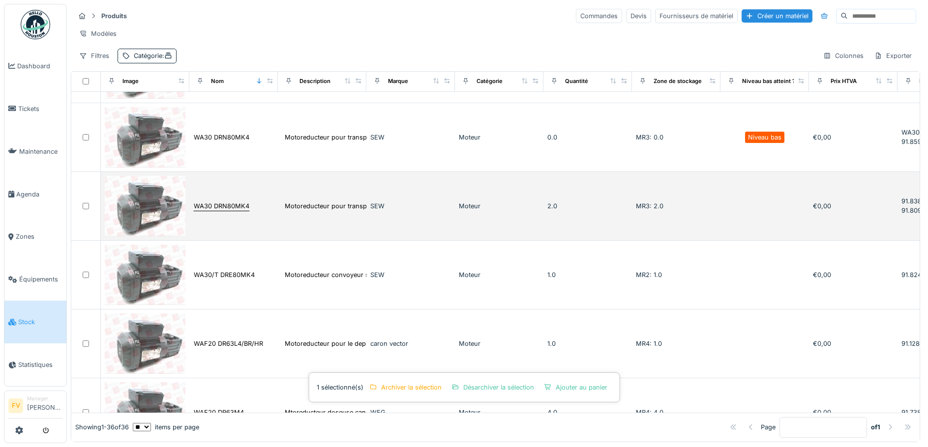
scroll to position [2084, 0]
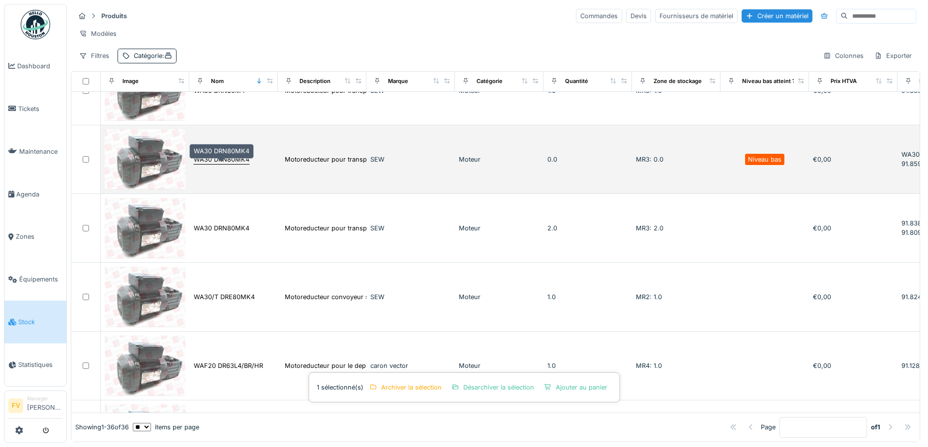
click at [232, 164] on div "WA30 DRN80MK4" at bounding box center [222, 159] width 56 height 9
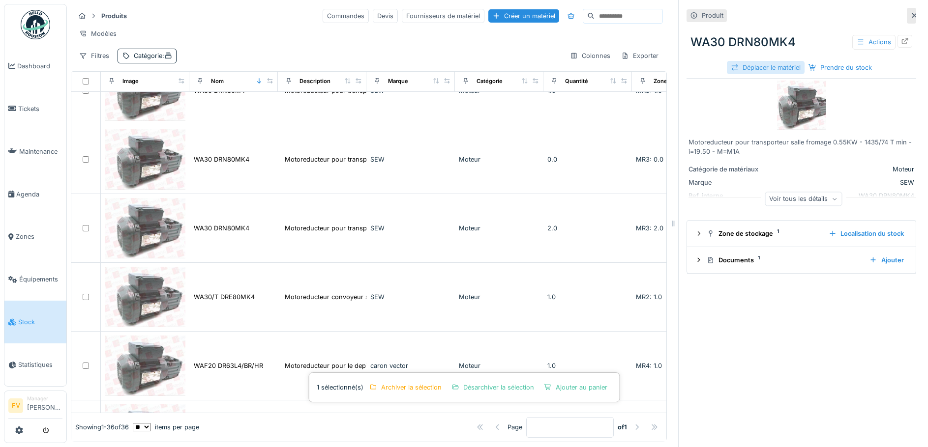
click at [778, 65] on div "Déplacer le matériel" at bounding box center [766, 67] width 78 height 13
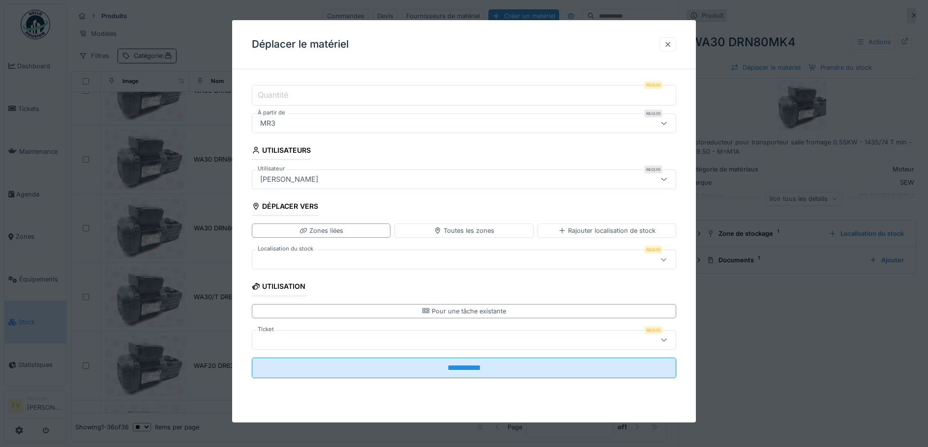
click at [670, 43] on div at bounding box center [668, 44] width 8 height 9
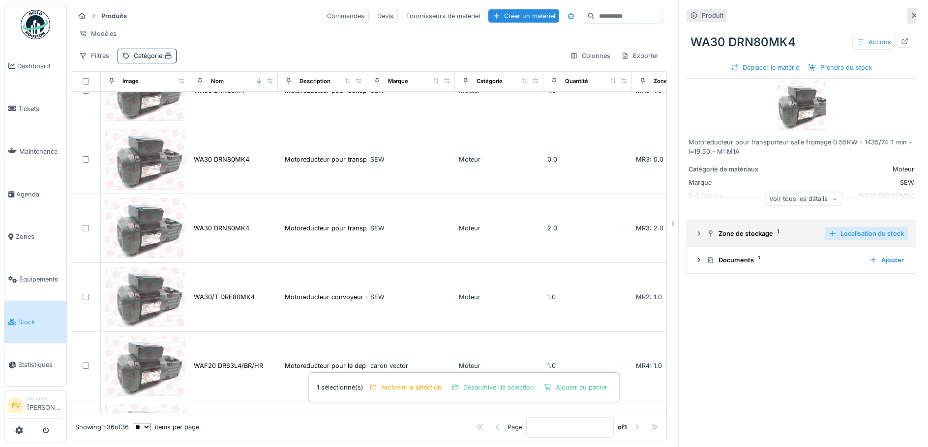
click at [840, 234] on div "Localisation du stock" at bounding box center [865, 233] width 83 height 13
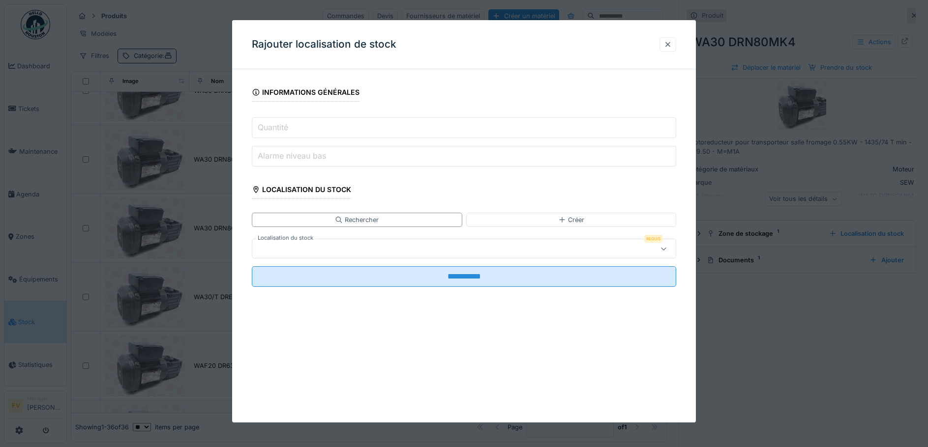
click at [670, 43] on div at bounding box center [668, 44] width 8 height 9
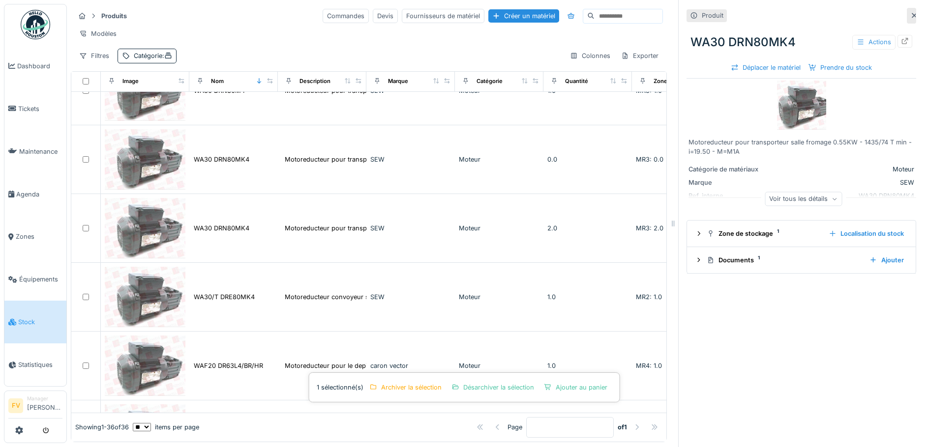
click at [856, 38] on div "Actions" at bounding box center [873, 42] width 43 height 14
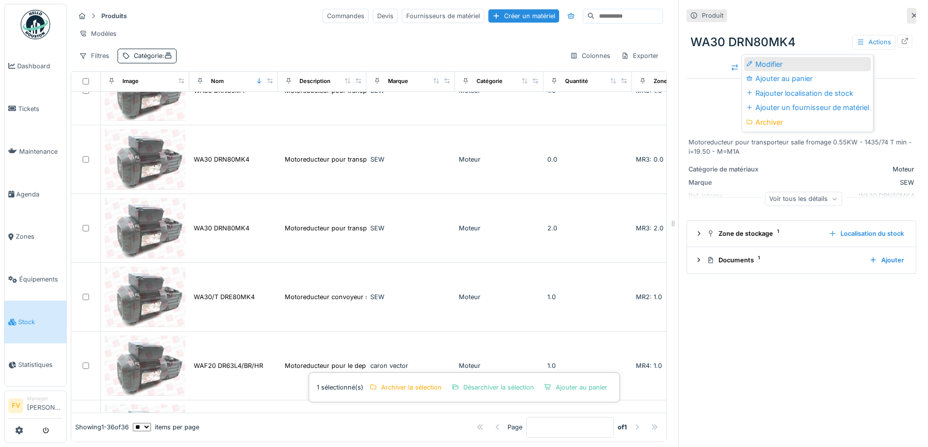
click at [814, 60] on div "Modifier" at bounding box center [807, 64] width 127 height 15
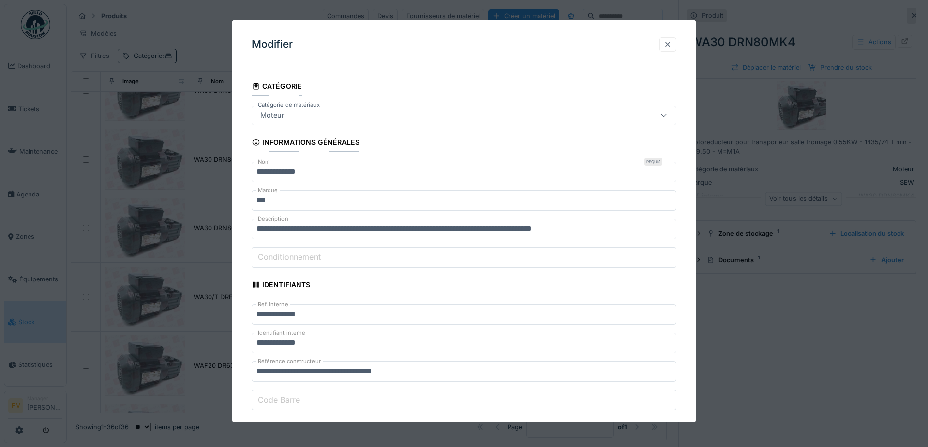
click at [668, 47] on div at bounding box center [668, 44] width 8 height 9
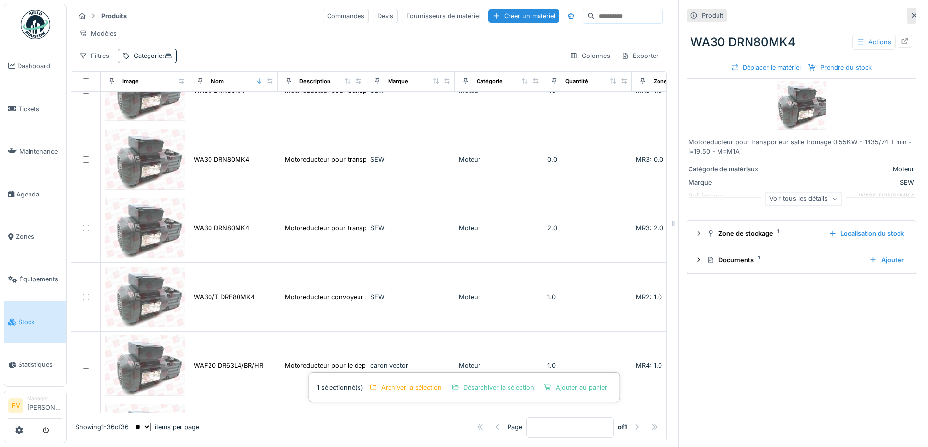
click at [910, 14] on icon at bounding box center [914, 15] width 8 height 6
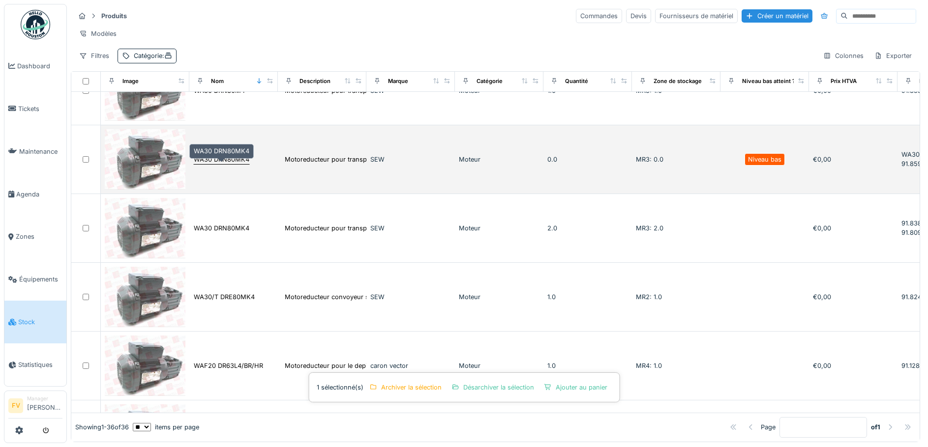
click at [235, 164] on div "WA30 DRN80MK4" at bounding box center [222, 159] width 56 height 9
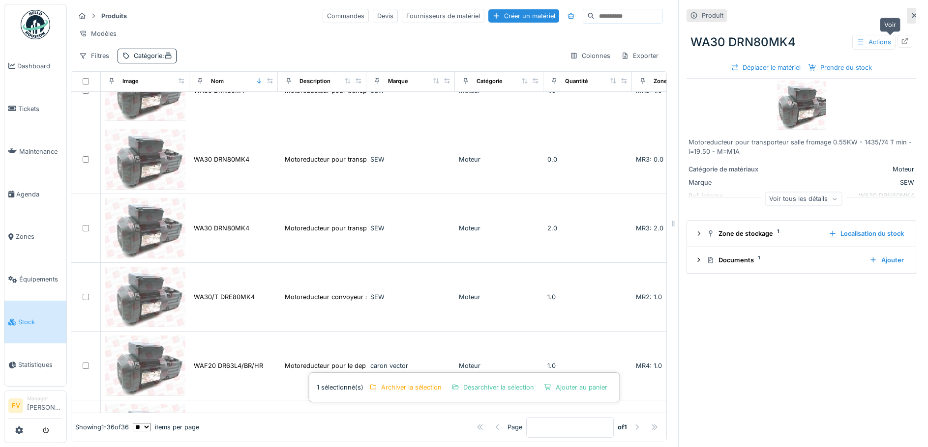
click at [901, 43] on icon at bounding box center [905, 41] width 8 height 6
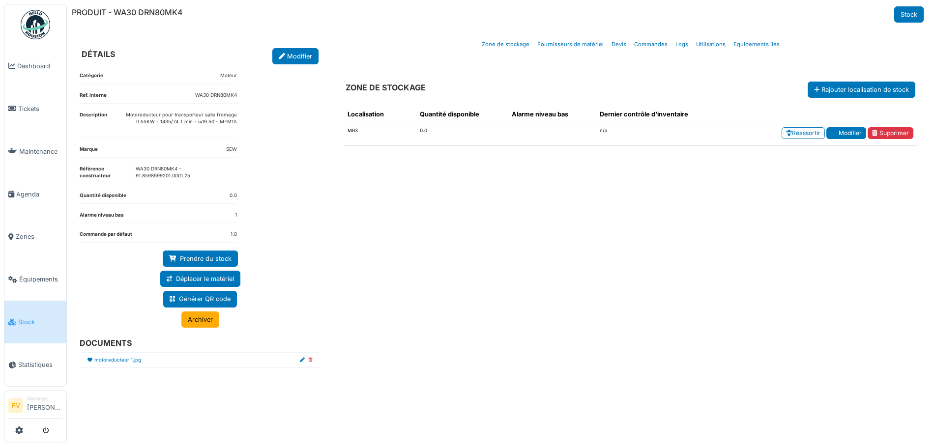
click at [836, 132] on icon at bounding box center [834, 133] width 6 height 6
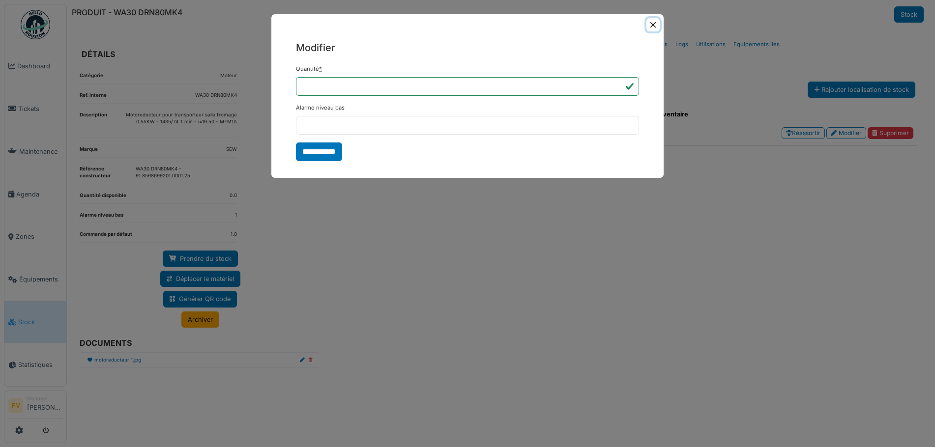
click at [655, 25] on button "Close" at bounding box center [652, 24] width 13 height 13
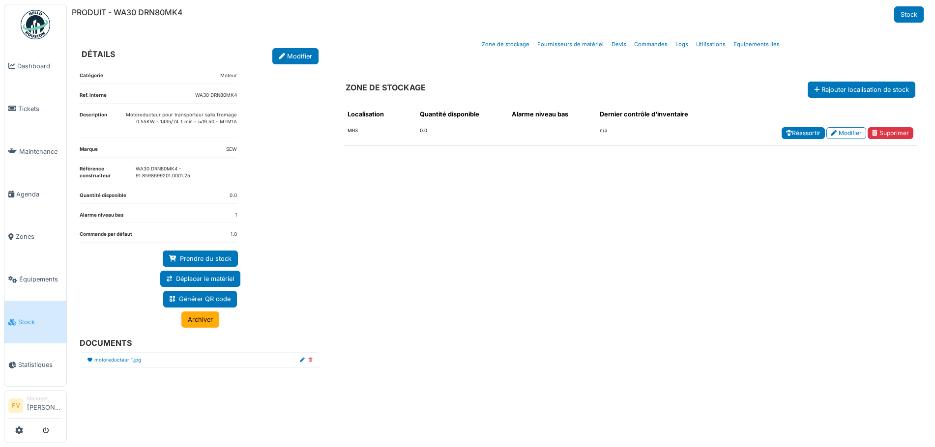
click at [812, 134] on link "Réassortir" at bounding box center [803, 133] width 43 height 12
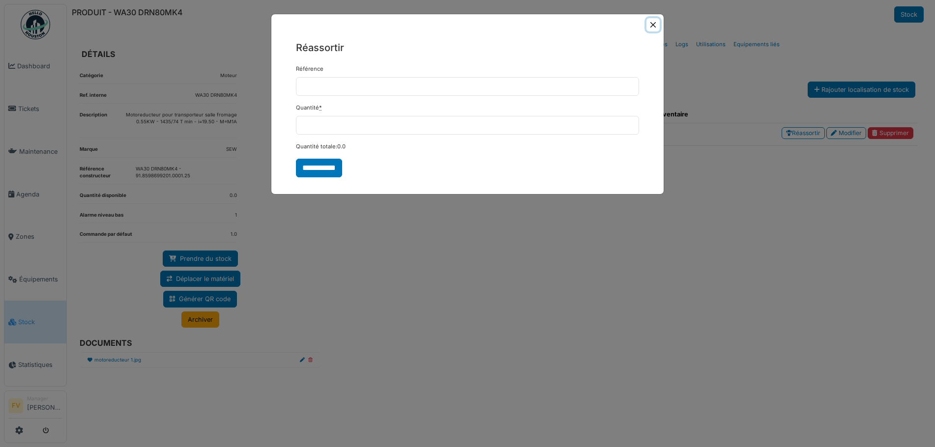
click at [655, 28] on button "Close" at bounding box center [652, 24] width 13 height 13
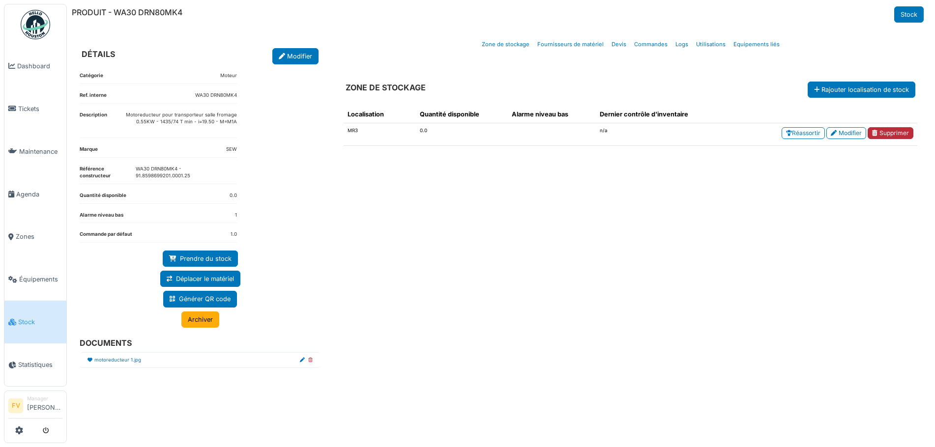
click at [892, 136] on link "Supprimer" at bounding box center [891, 133] width 46 height 12
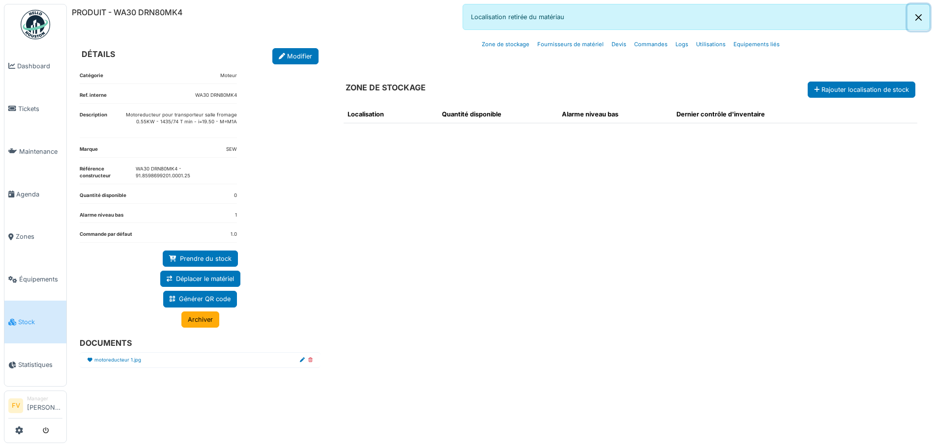
click at [918, 15] on button "Close" at bounding box center [918, 17] width 22 height 26
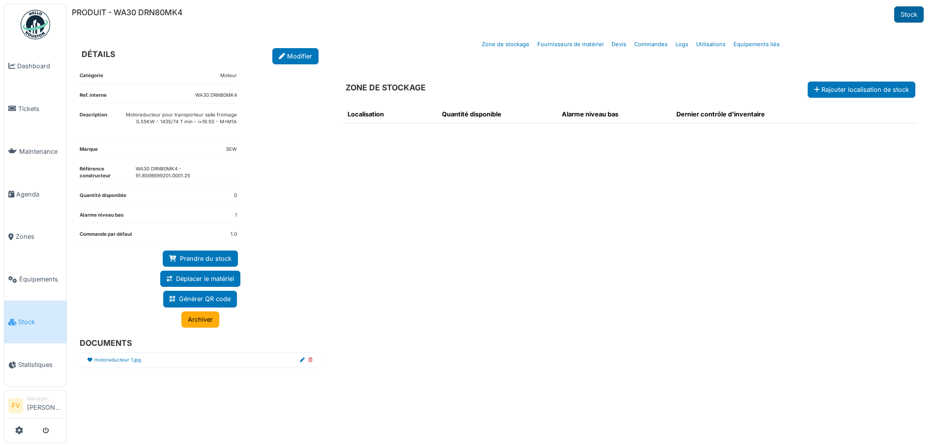
click at [910, 15] on link "Stock" at bounding box center [908, 14] width 29 height 16
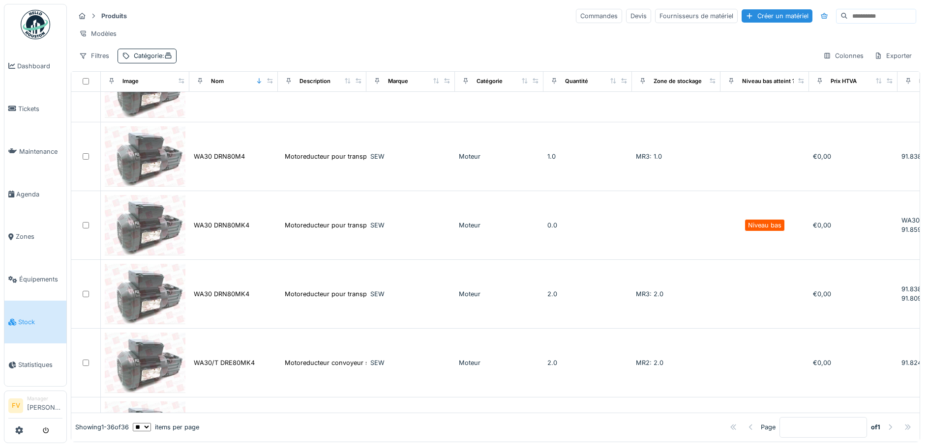
scroll to position [2035, 0]
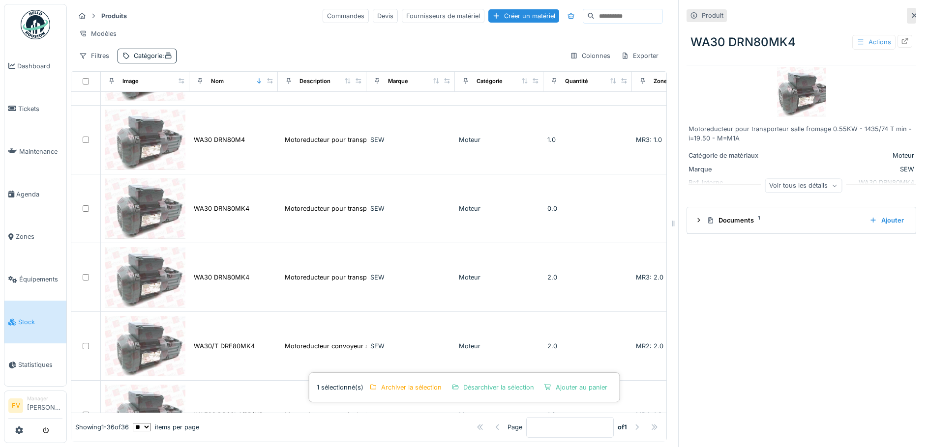
click at [856, 39] on div "Actions" at bounding box center [873, 42] width 43 height 14
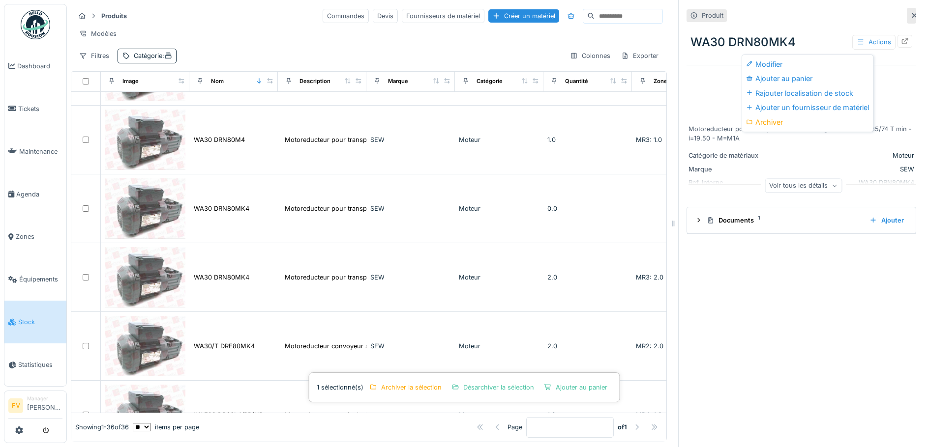
click at [845, 26] on div "WA30 DRN80MK4 Actions" at bounding box center [801, 44] width 230 height 37
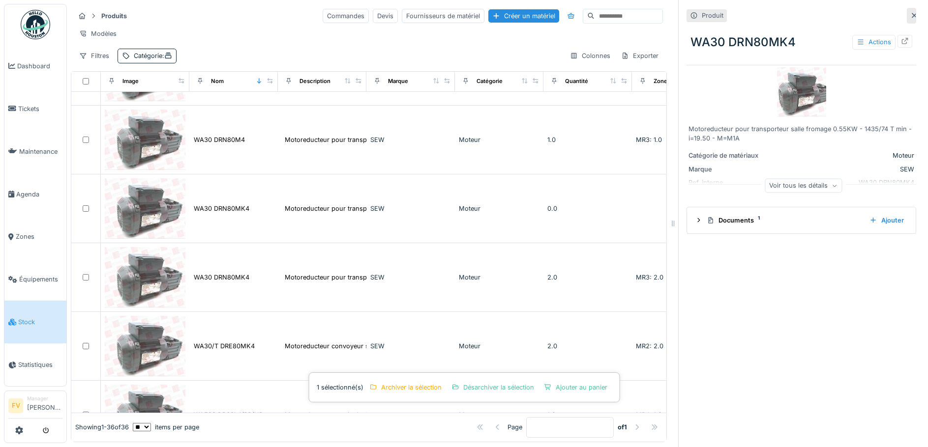
click at [794, 189] on div "Voir tous les détails" at bounding box center [802, 185] width 77 height 14
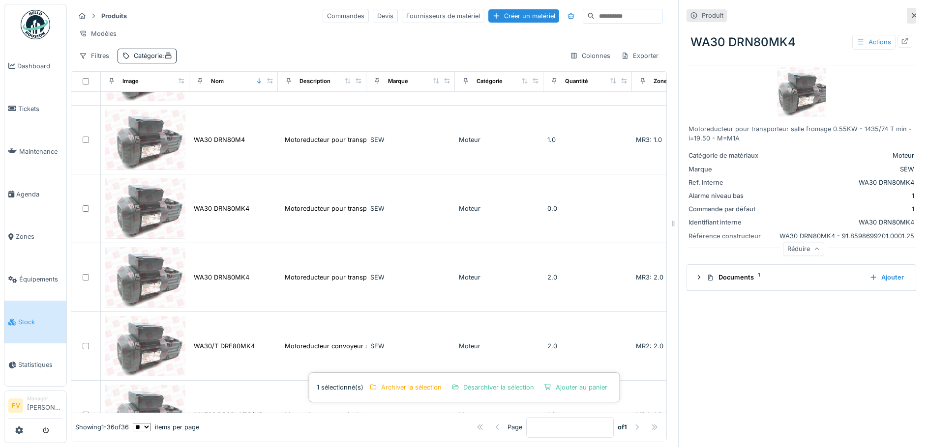
click at [786, 249] on div "Réduire" at bounding box center [803, 249] width 41 height 14
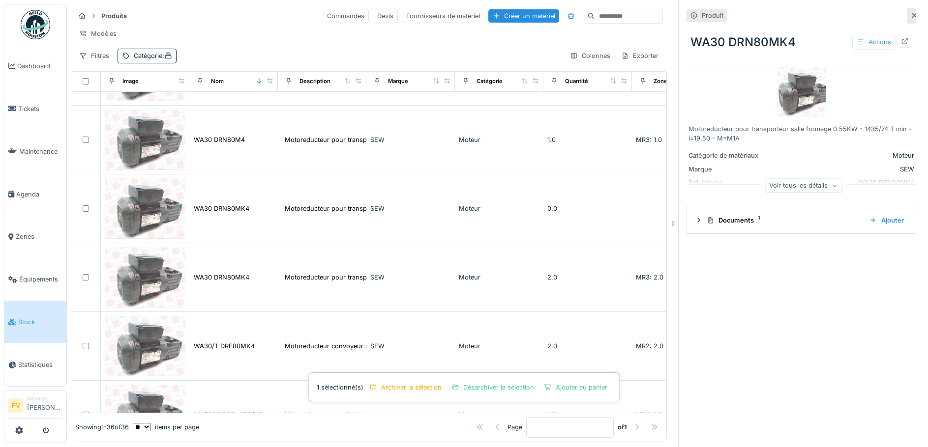
click at [856, 39] on div "Actions" at bounding box center [873, 42] width 43 height 14
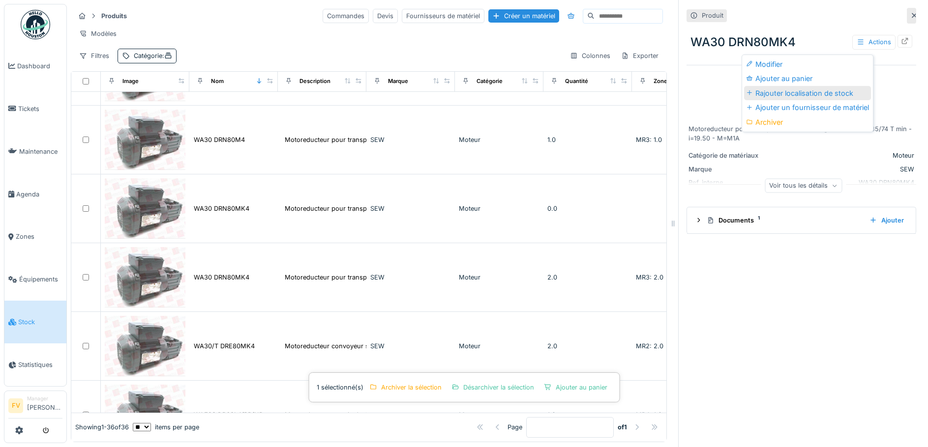
click at [821, 96] on div "Rajouter localisation de stock" at bounding box center [807, 93] width 127 height 15
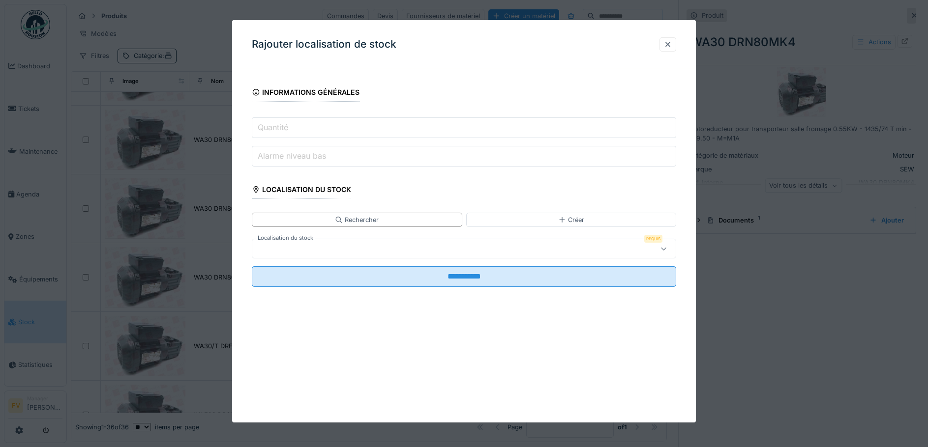
click at [395, 129] on input "Quantité" at bounding box center [464, 127] width 425 height 21
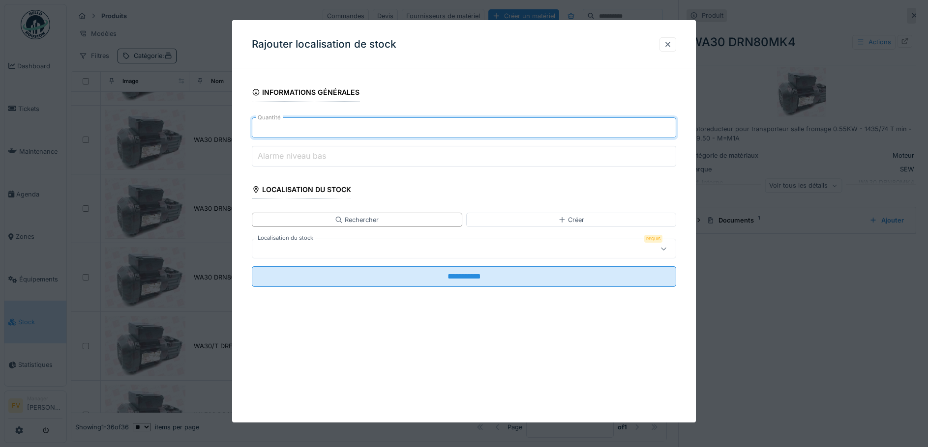
type input "*"
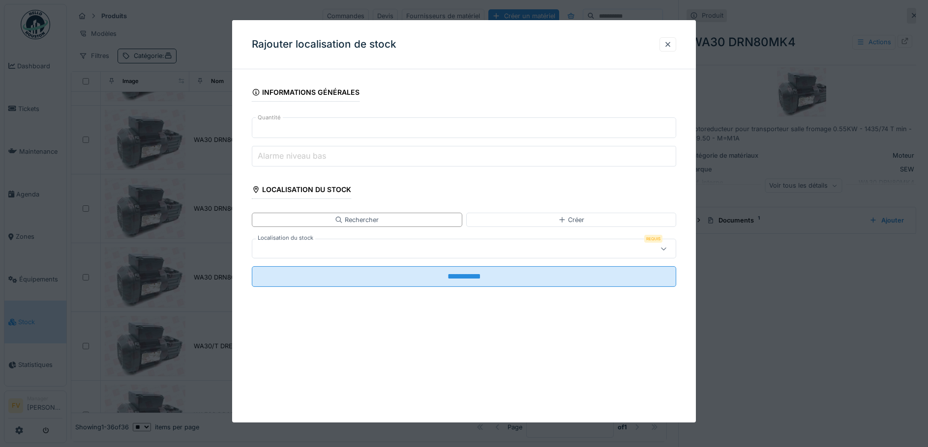
click at [358, 154] on input "Alarme niveau bas" at bounding box center [464, 156] width 425 height 21
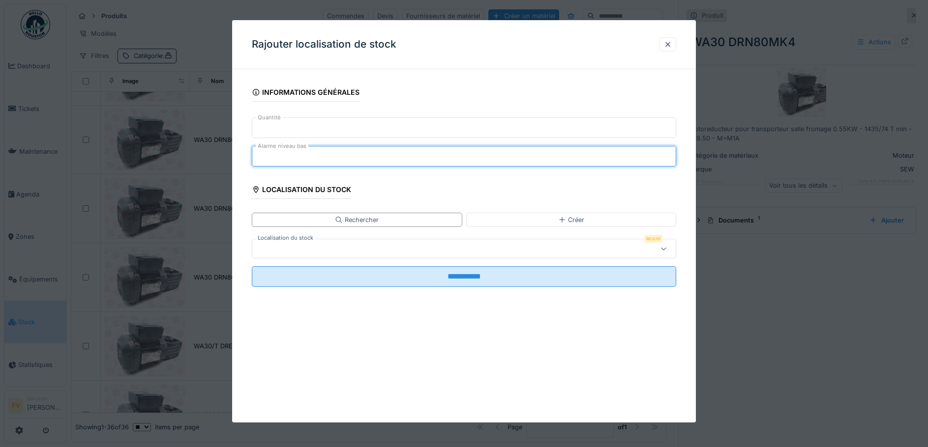
type input "*"
click at [359, 248] on div at bounding box center [439, 248] width 366 height 11
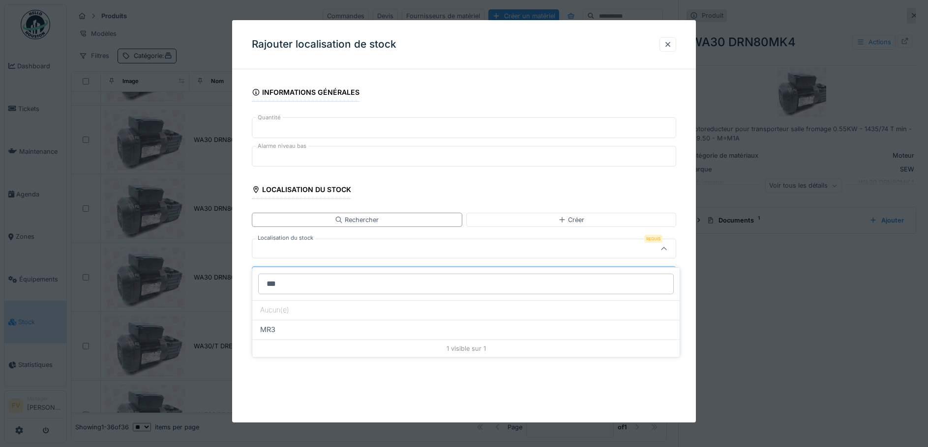
scroll to position [7, 0]
click at [418, 275] on input "***" at bounding box center [465, 285] width 415 height 21
click at [416, 275] on input "***" at bounding box center [465, 285] width 415 height 21
type input "***"
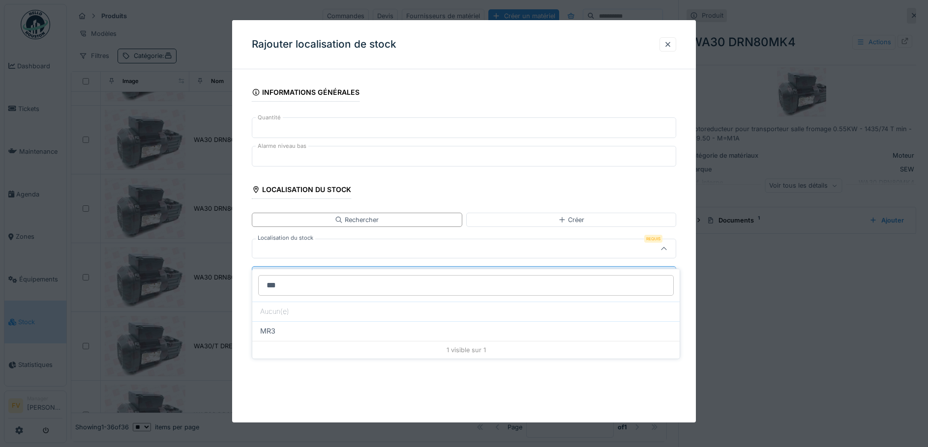
click at [416, 246] on div at bounding box center [439, 248] width 366 height 11
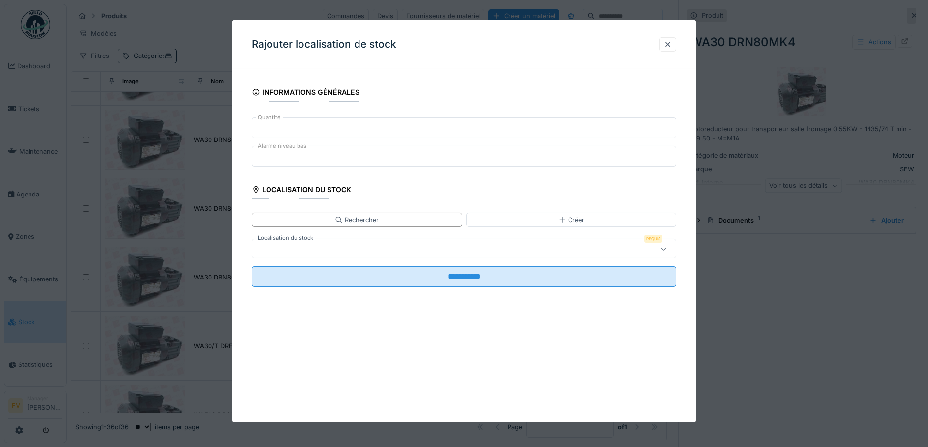
click at [400, 250] on div at bounding box center [439, 248] width 366 height 11
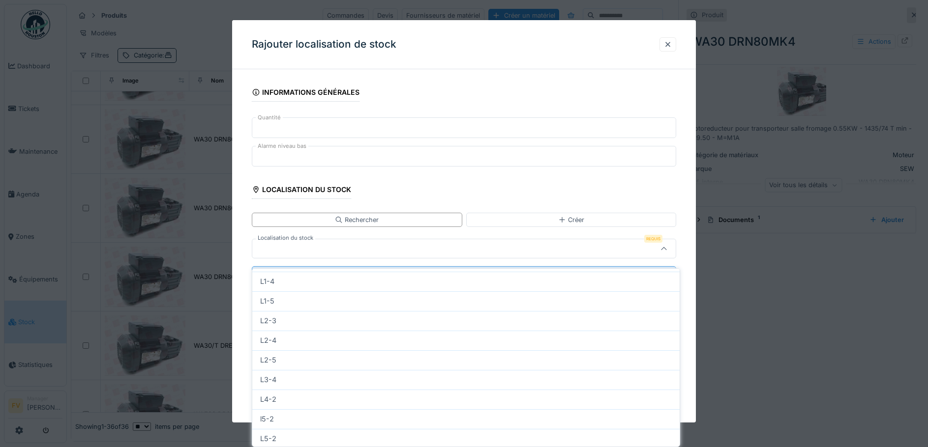
scroll to position [301, 0]
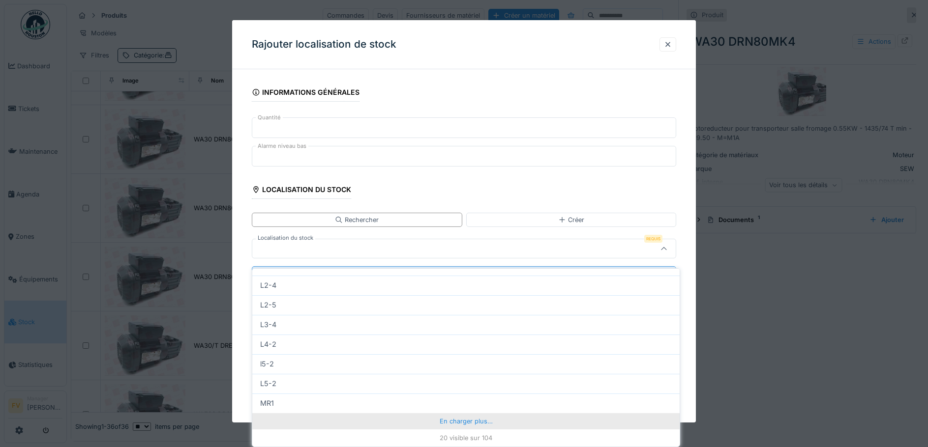
click at [442, 415] on div "En charger plus…" at bounding box center [465, 421] width 427 height 16
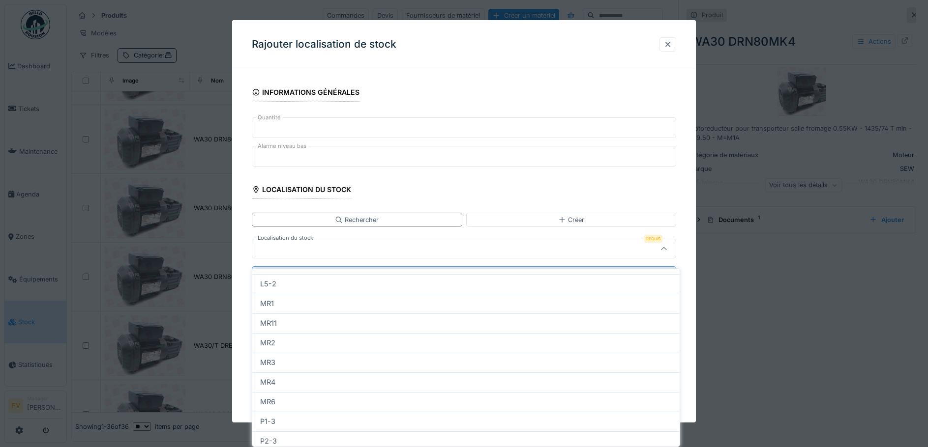
scroll to position [399, 0]
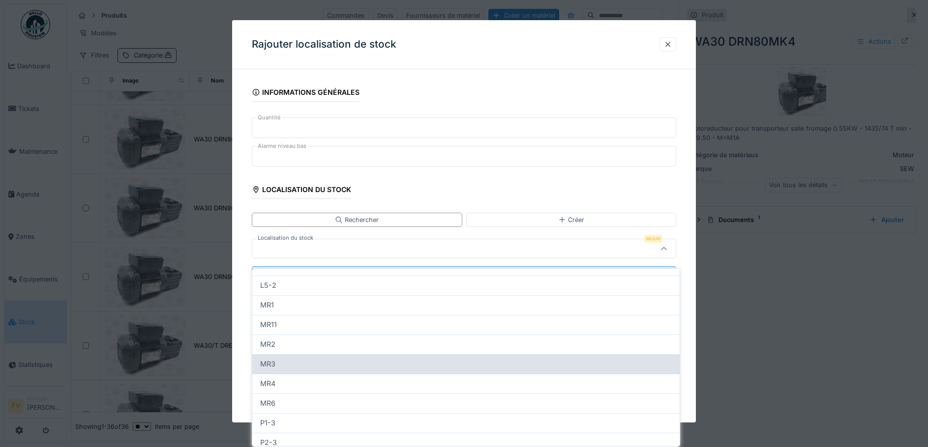
click at [407, 362] on div "MR3" at bounding box center [465, 364] width 411 height 11
type input "****"
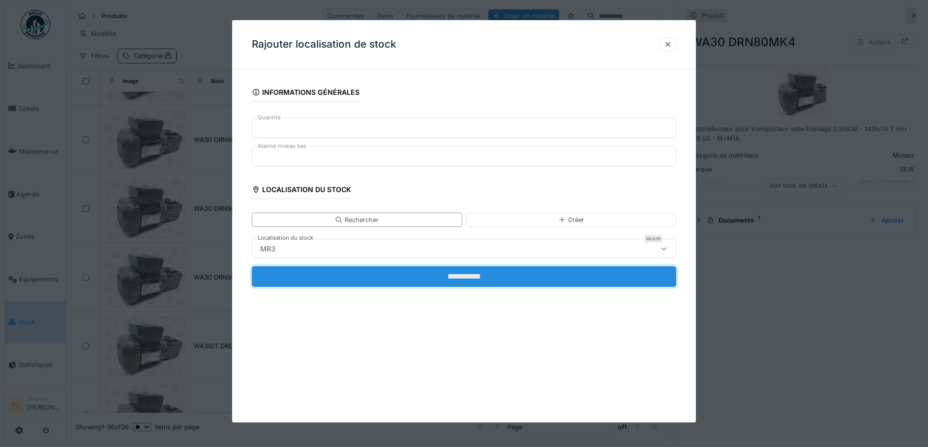
click at [444, 276] on input "**********" at bounding box center [464, 276] width 425 height 21
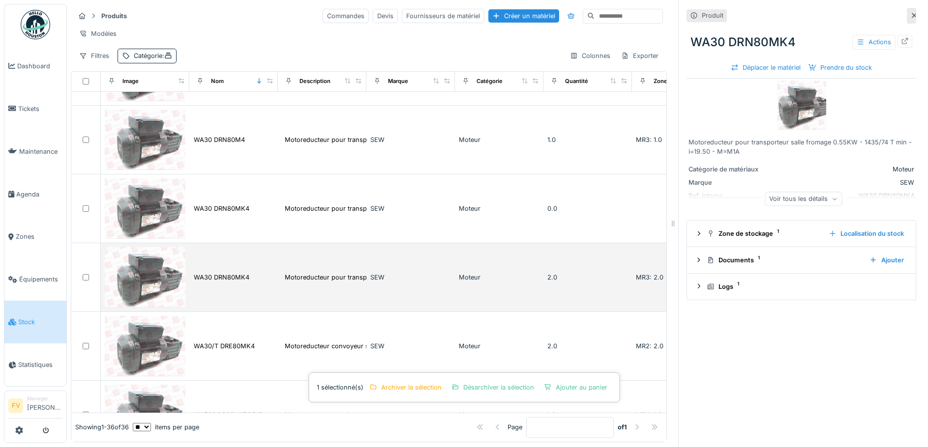
click at [380, 280] on div "SEW" at bounding box center [410, 277] width 81 height 9
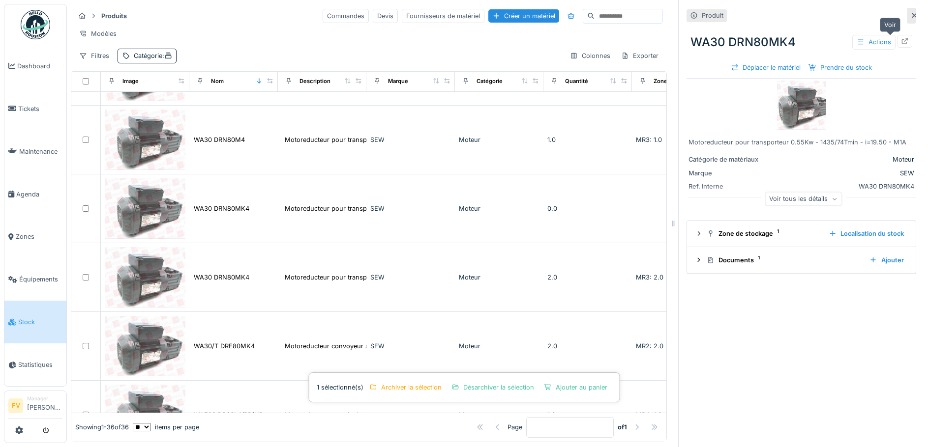
click at [901, 38] on icon at bounding box center [905, 41] width 8 height 6
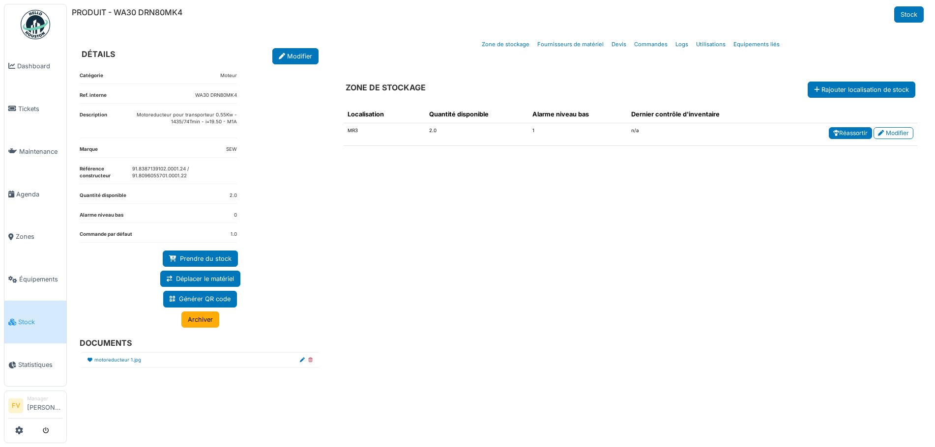
click at [844, 136] on link "Réassortir" at bounding box center [850, 133] width 43 height 12
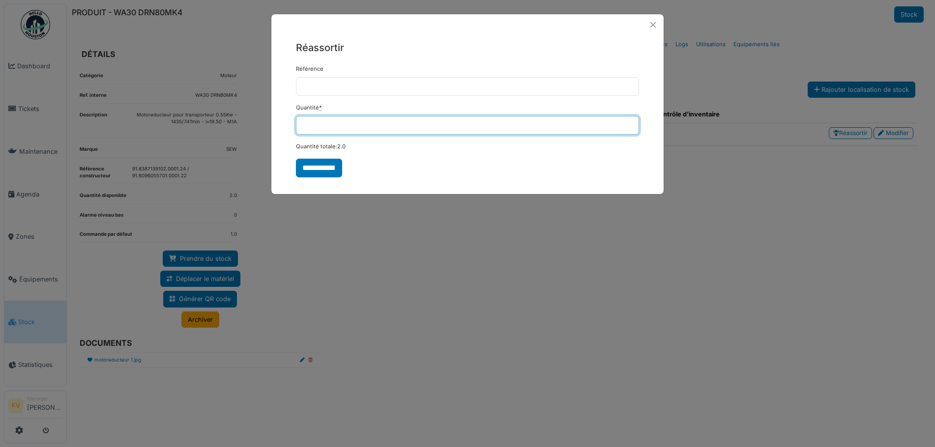
click at [629, 122] on input "*" at bounding box center [467, 125] width 343 height 19
type input "*"
click at [629, 128] on input "*" at bounding box center [467, 125] width 343 height 19
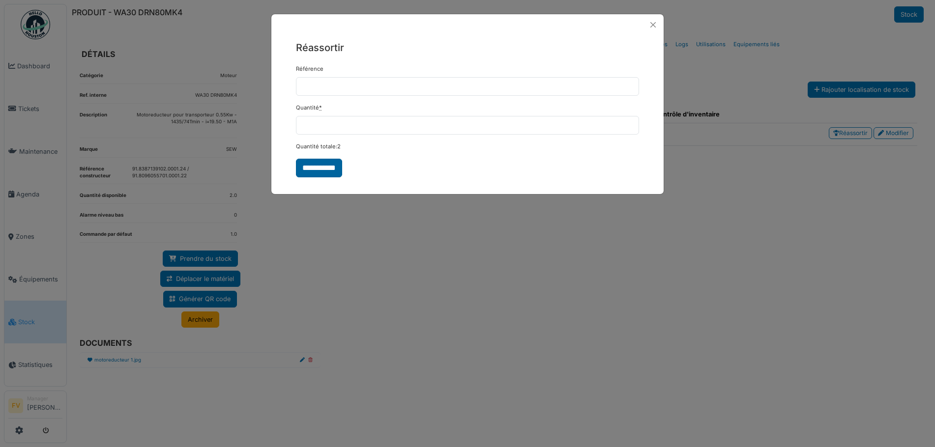
click at [321, 171] on input "**********" at bounding box center [319, 168] width 46 height 19
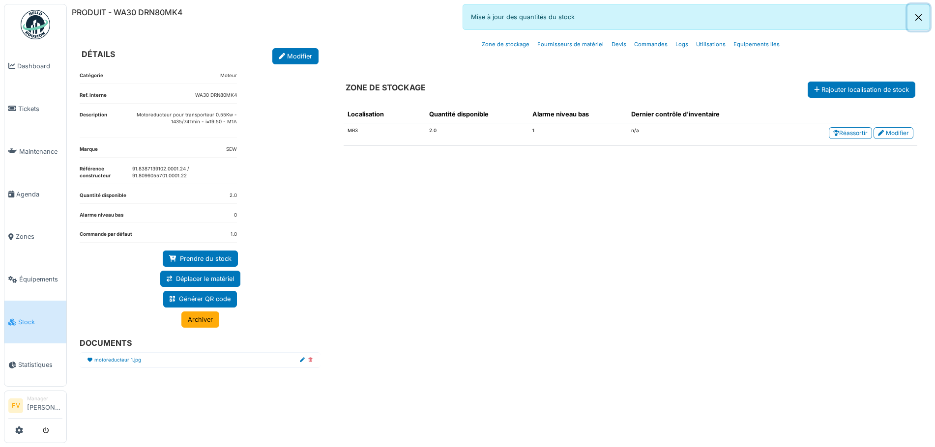
click at [919, 18] on button "Close" at bounding box center [918, 17] width 22 height 26
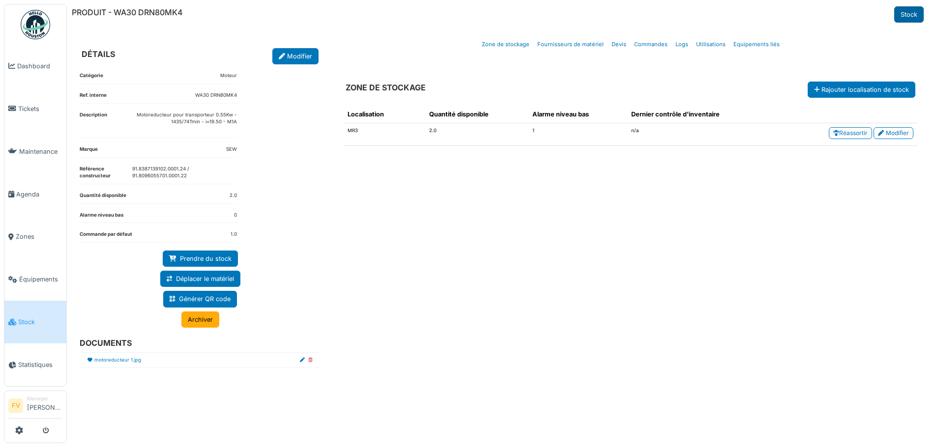
click at [913, 13] on link "Stock" at bounding box center [908, 14] width 29 height 16
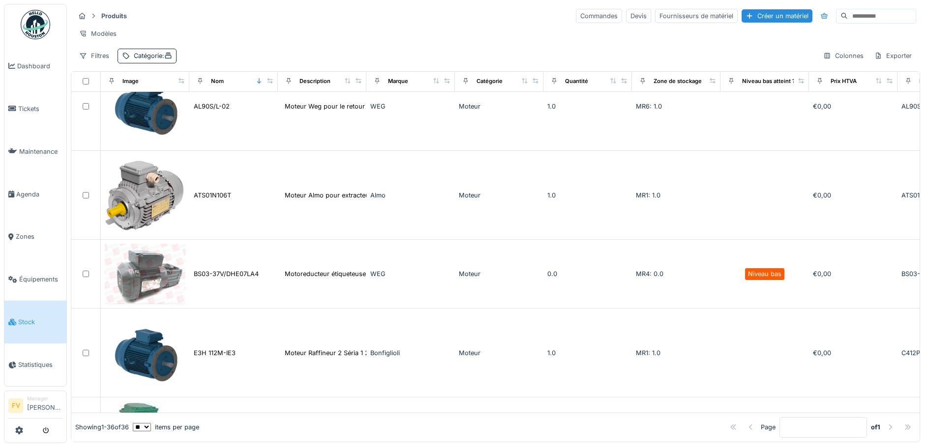
scroll to position [197, 0]
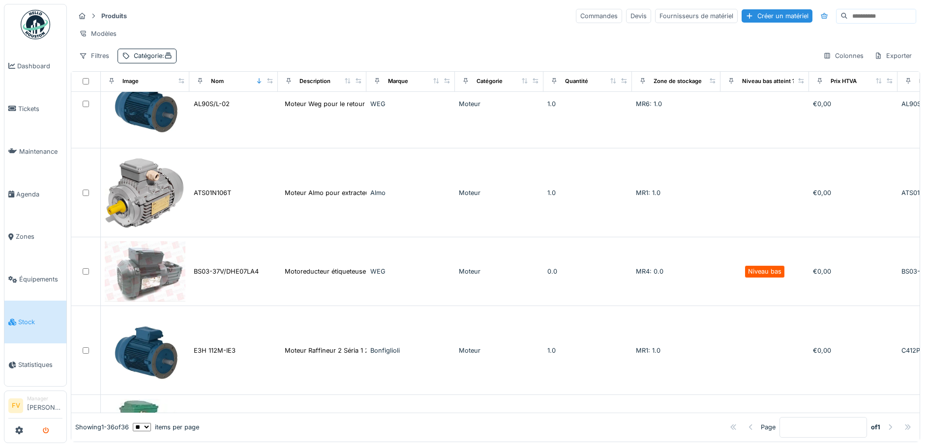
click at [47, 429] on icon "submit" at bounding box center [46, 431] width 6 height 6
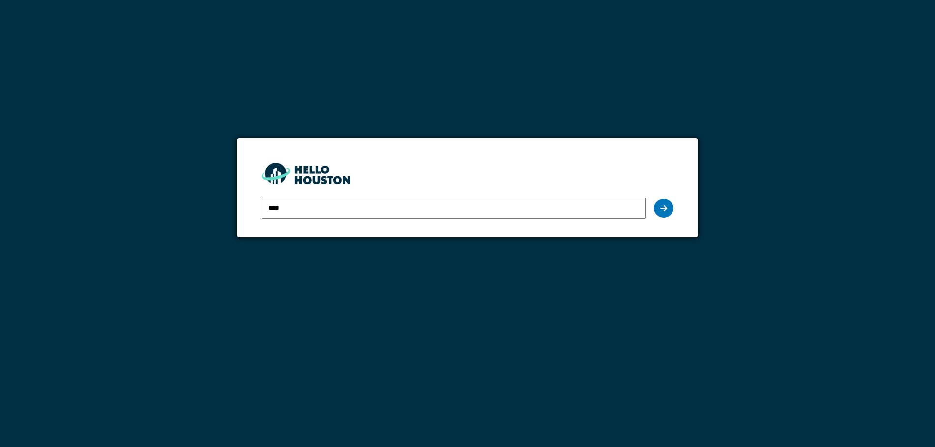
type input "**********"
click at [667, 209] on icon at bounding box center [663, 208] width 7 height 8
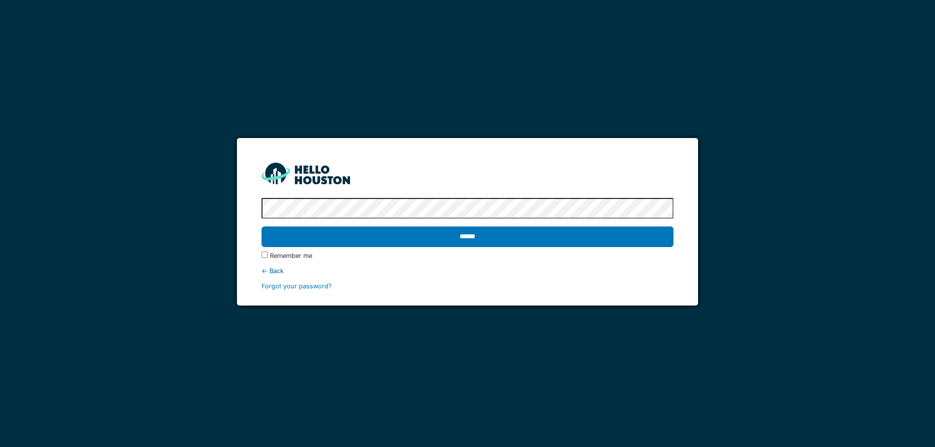
click at [262, 227] on input "******" at bounding box center [468, 237] width 412 height 21
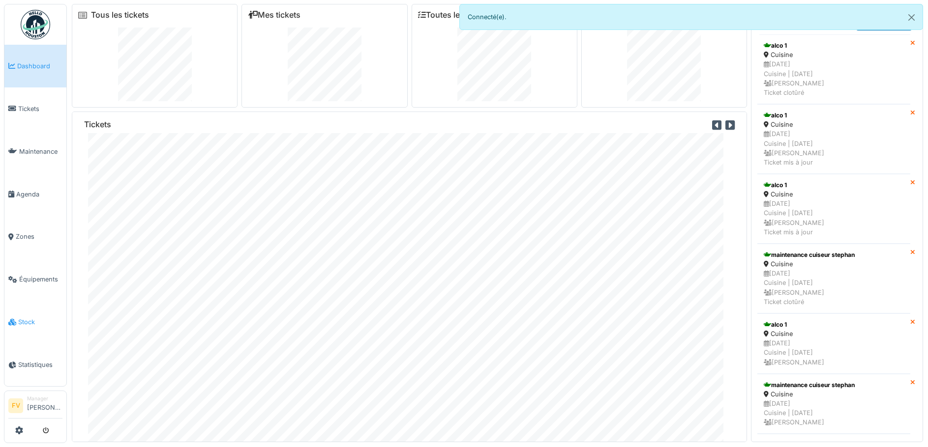
click at [26, 318] on span "Stock" at bounding box center [40, 322] width 44 height 9
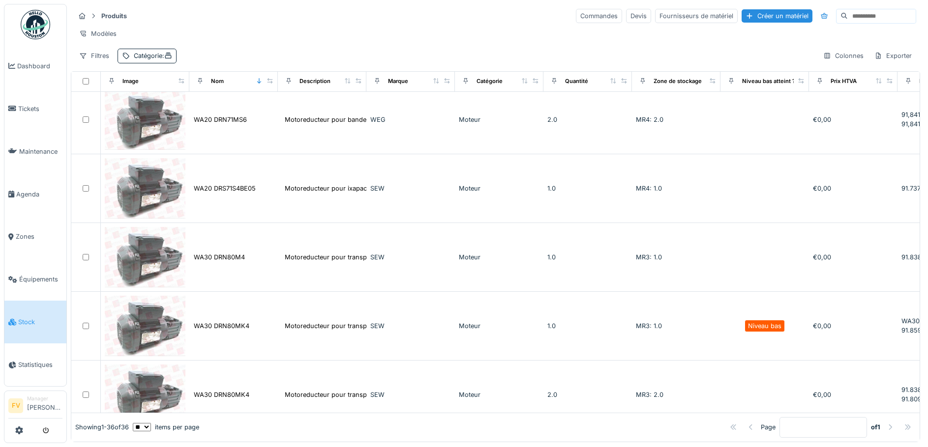
scroll to position [1966, 0]
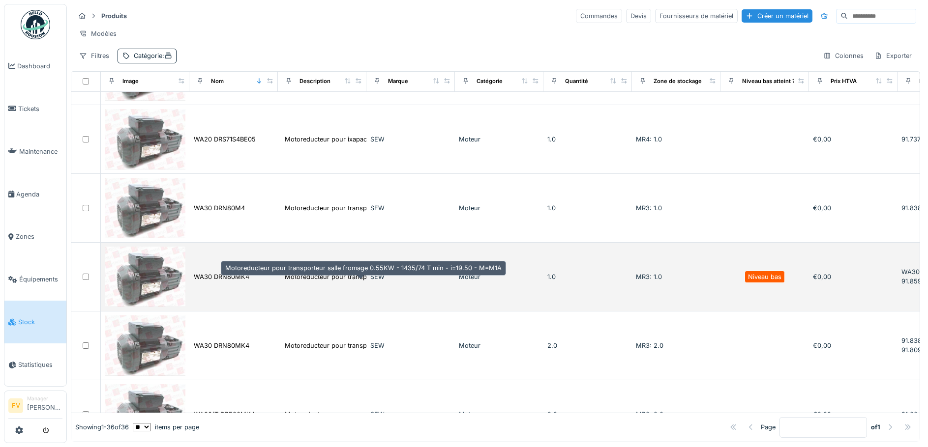
click at [350, 282] on div "Motoreducteur pour transporteur salle fromage 0..." at bounding box center [362, 276] width 154 height 9
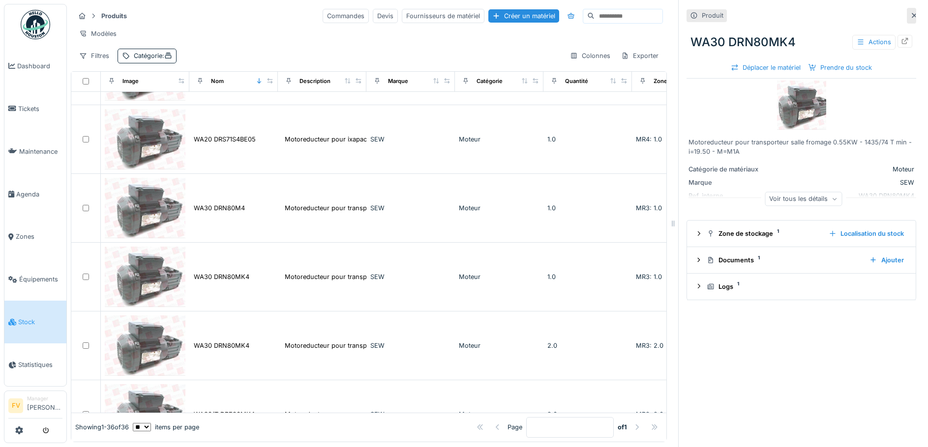
click at [801, 205] on div "Voir tous les détails" at bounding box center [802, 199] width 77 height 14
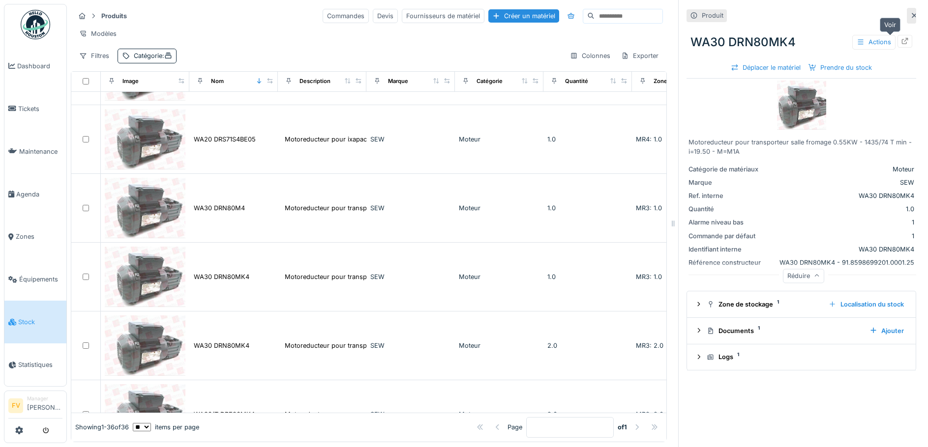
click at [897, 43] on div at bounding box center [904, 41] width 15 height 12
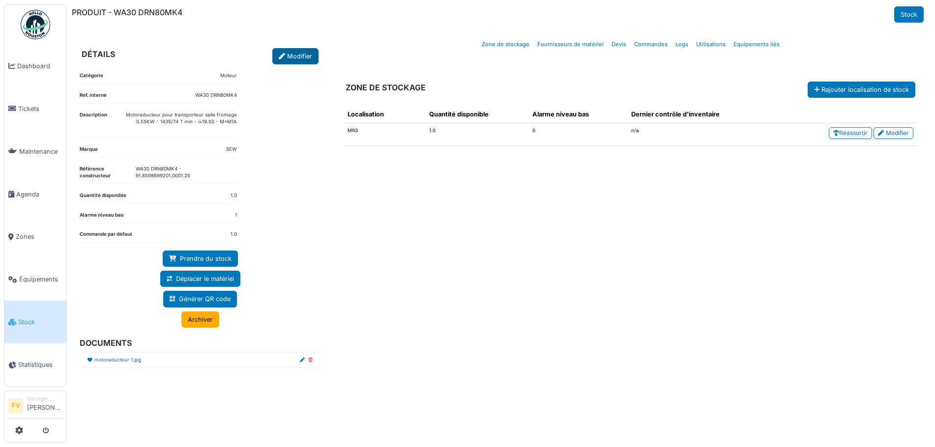
click at [287, 53] on link "Modifier" at bounding box center [295, 56] width 46 height 16
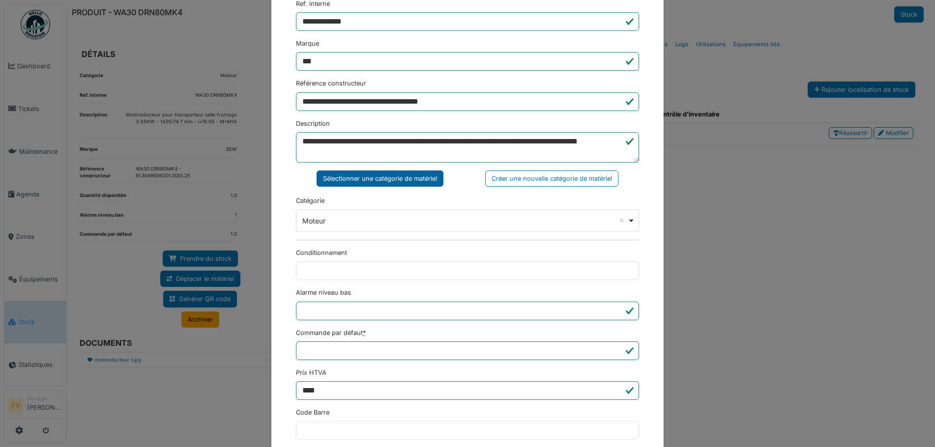
scroll to position [147, 0]
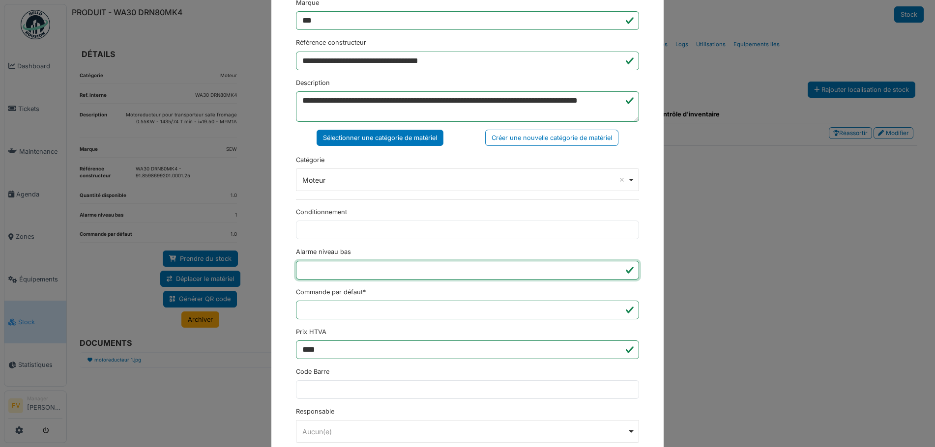
click at [374, 274] on input "*" at bounding box center [467, 270] width 343 height 19
type input "*"
click at [613, 274] on input "*" at bounding box center [467, 270] width 343 height 19
click at [643, 356] on div "**********" at bounding box center [467, 200] width 392 height 623
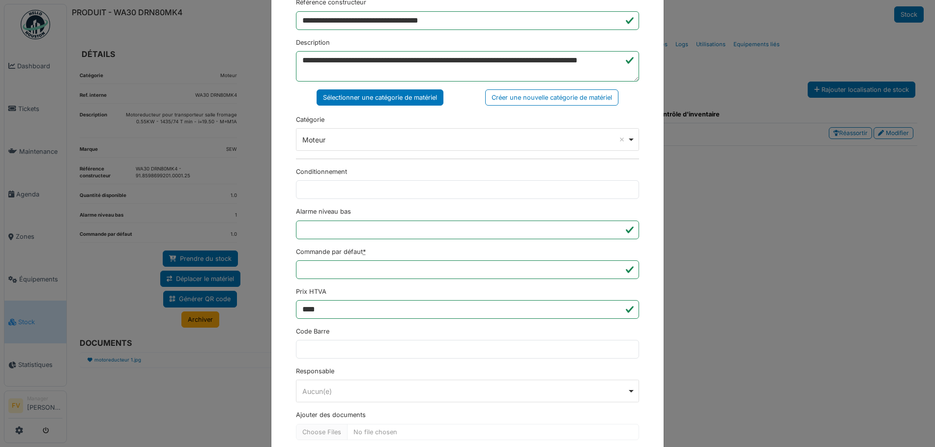
scroll to position [238, 0]
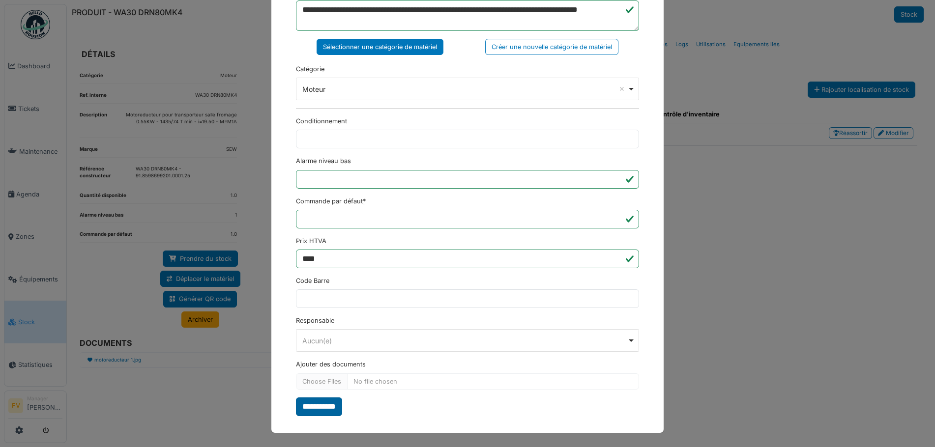
click at [326, 403] on input "**********" at bounding box center [319, 407] width 46 height 19
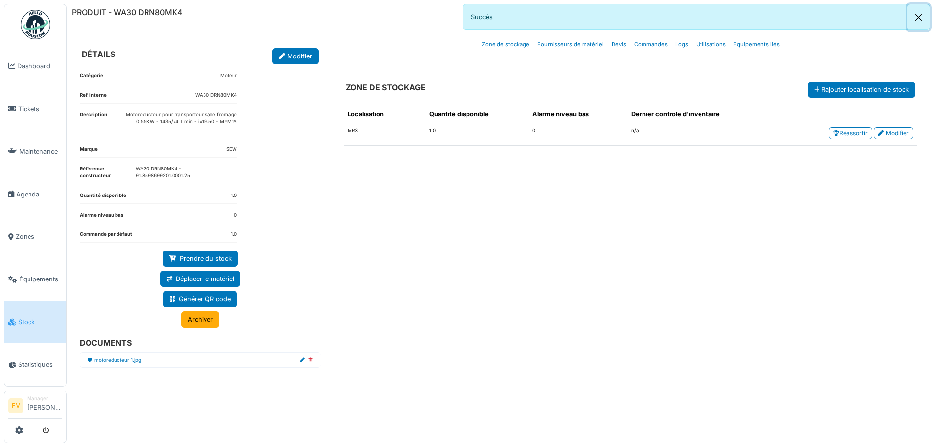
click at [921, 17] on button "Close" at bounding box center [918, 17] width 22 height 26
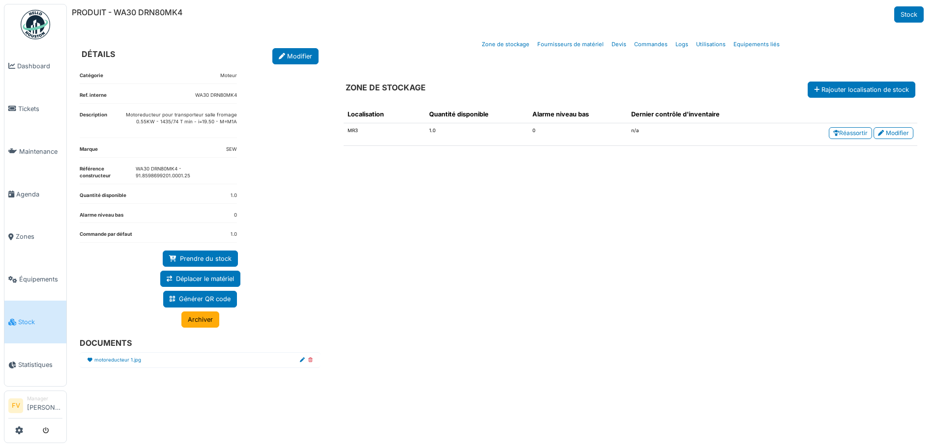
click at [617, 169] on div "Localisation Quantité disponible Alarme niveau bas Dernier contrôle d'inventair…" at bounding box center [630, 261] width 589 height 326
click at [911, 9] on link "Stock" at bounding box center [908, 14] width 29 height 16
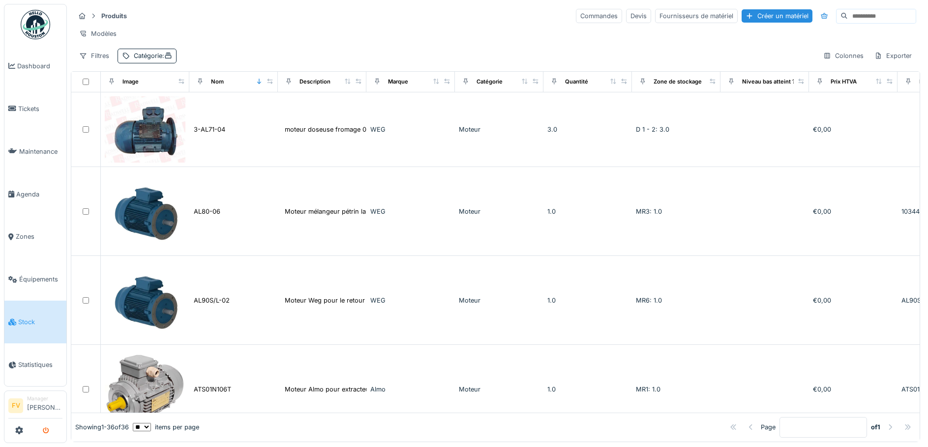
click at [45, 431] on icon "submit" at bounding box center [46, 431] width 6 height 6
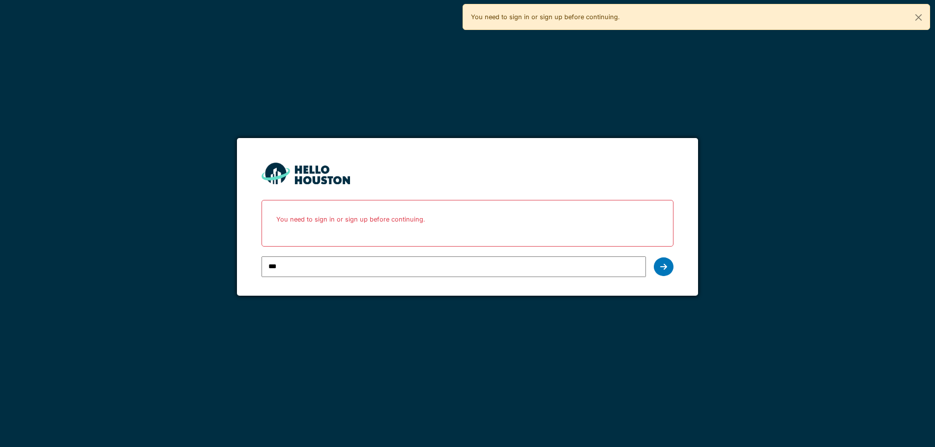
type input "**********"
click at [665, 265] on icon at bounding box center [663, 267] width 7 height 8
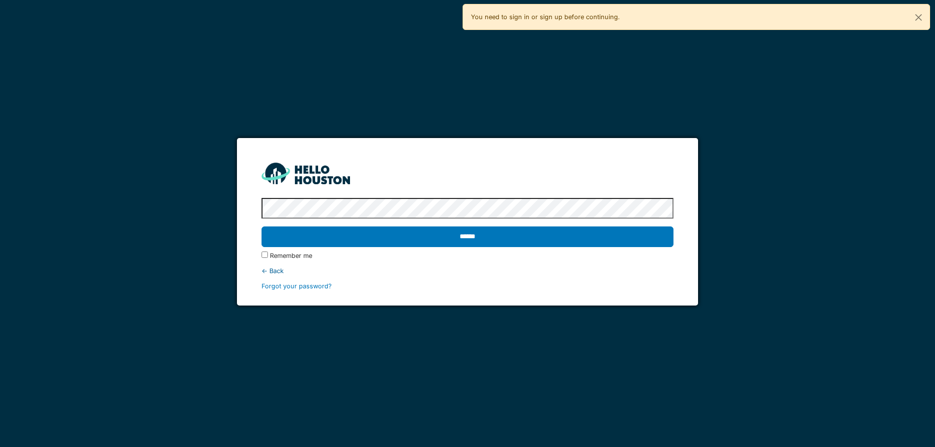
click at [262, 227] on input "******" at bounding box center [468, 237] width 412 height 21
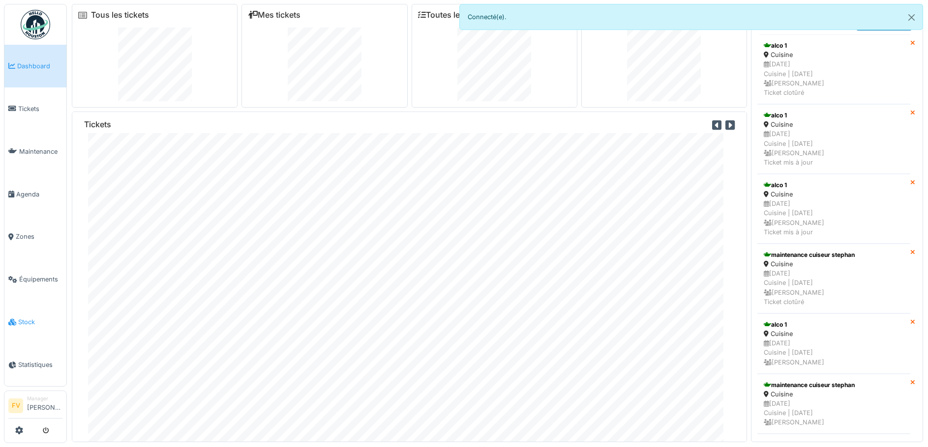
click at [30, 318] on span "Stock" at bounding box center [40, 322] width 44 height 9
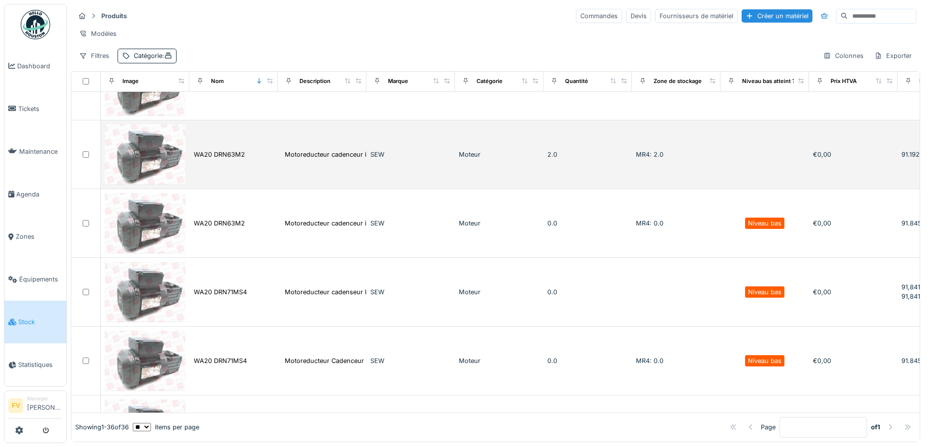
scroll to position [1592, 0]
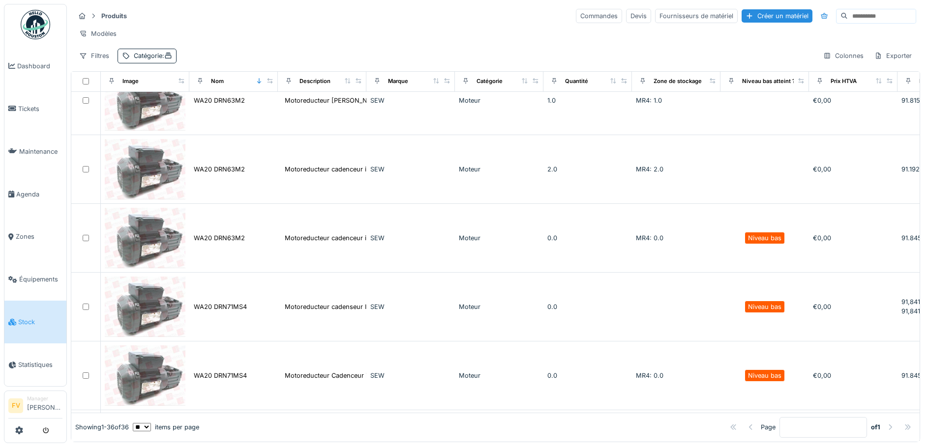
click at [378, 32] on div "Modèles" at bounding box center [495, 34] width 841 height 14
